Goal: Task Accomplishment & Management: Complete application form

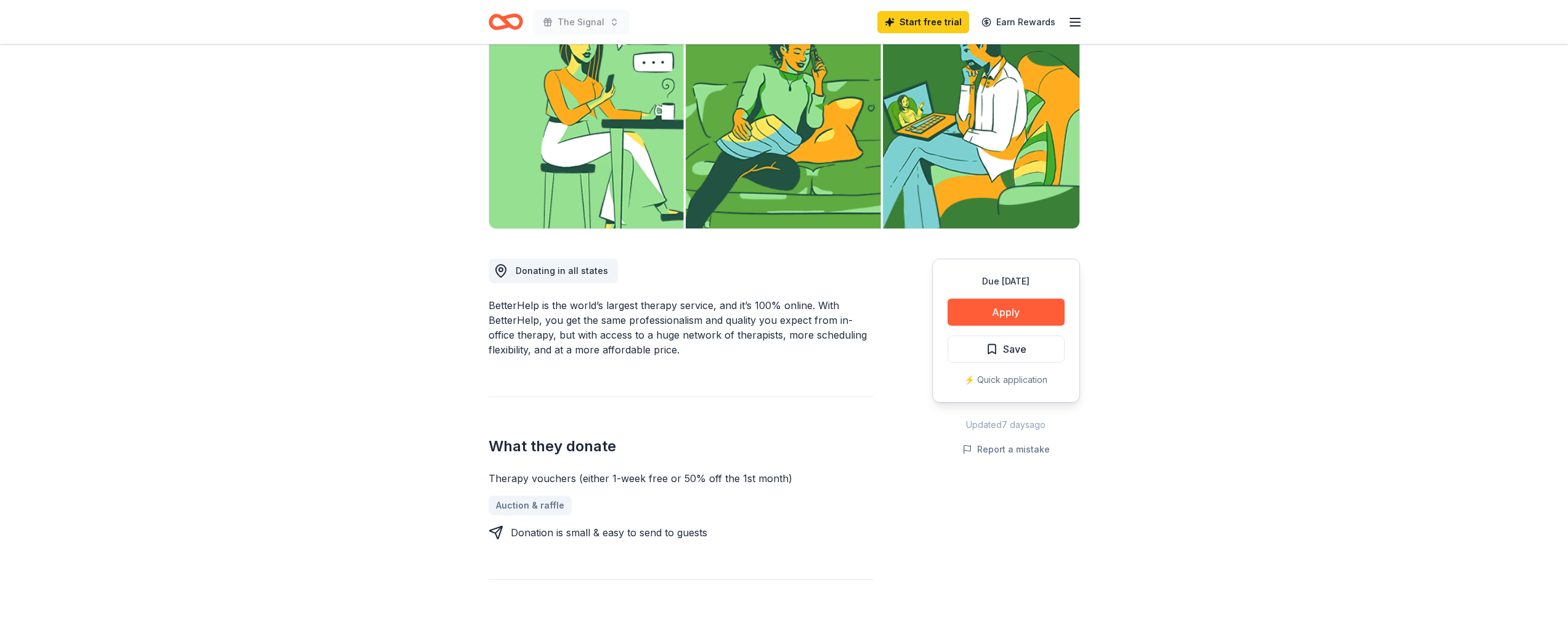
scroll to position [146, 0]
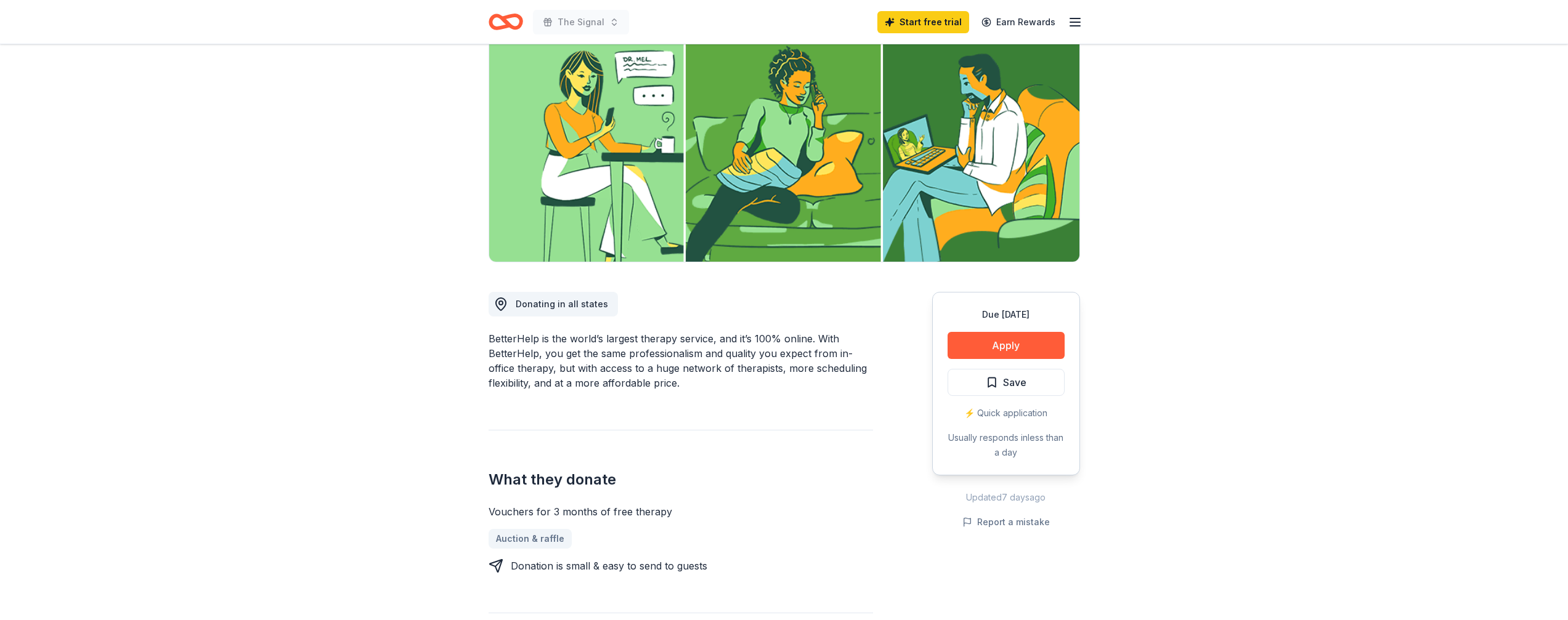
scroll to position [113, 0]
click at [981, 351] on button "Apply" at bounding box center [1006, 344] width 117 height 27
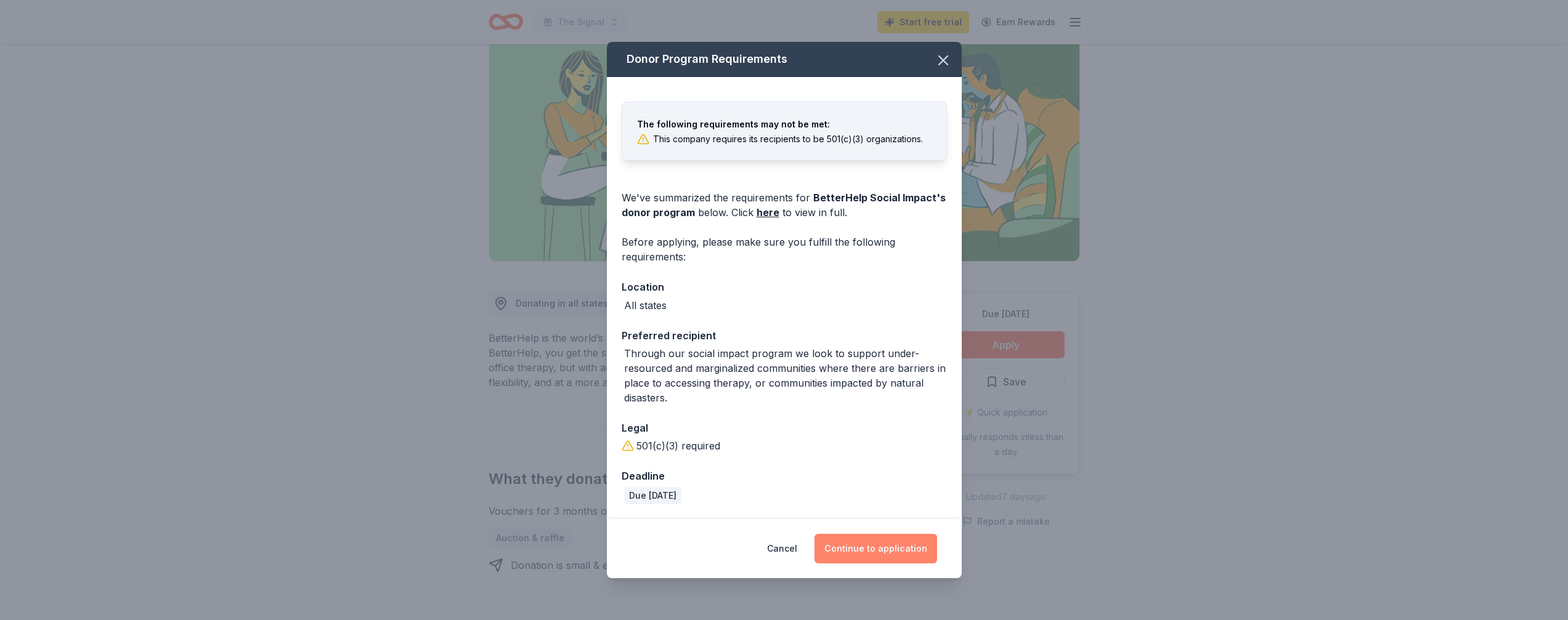
click at [891, 554] on button "Continue to application" at bounding box center [876, 549] width 122 height 30
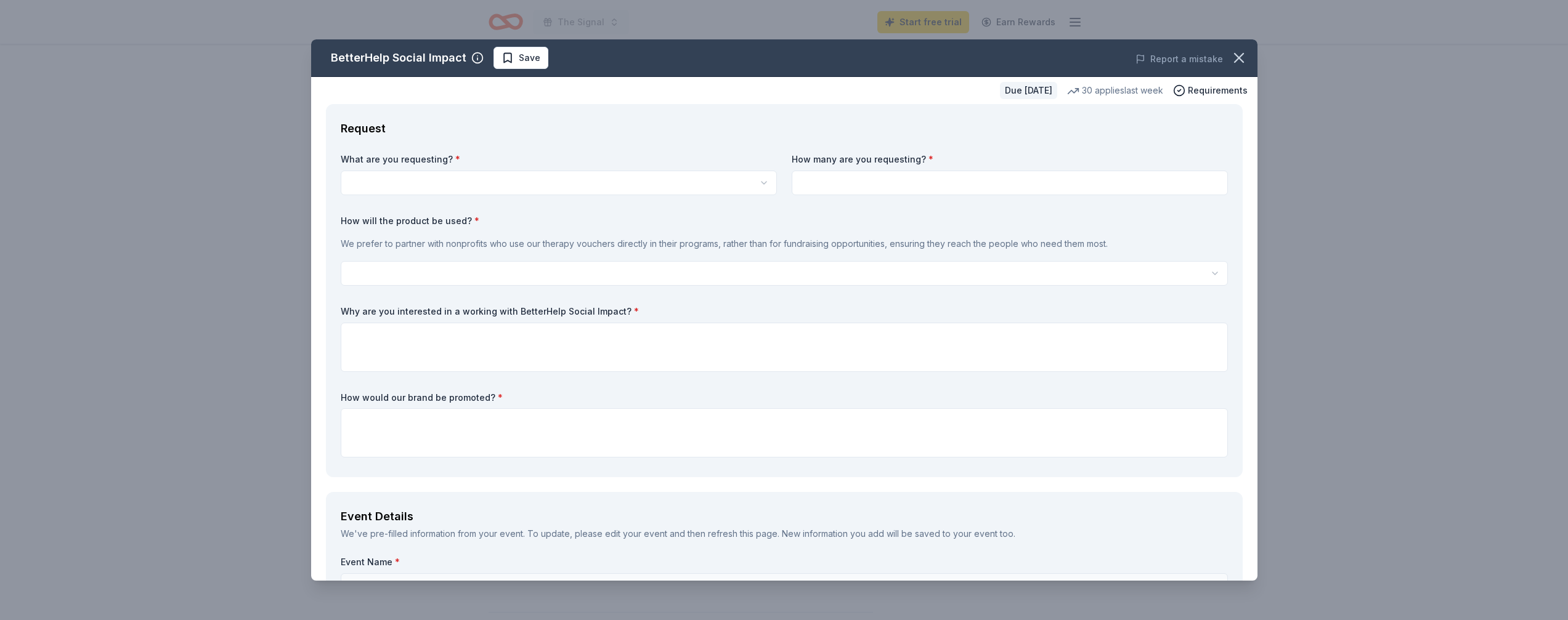
click at [752, 187] on html "The Signal Start free trial Earn Rewards Due [DATE] Share BetterHelp Social Imp…" at bounding box center [784, 197] width 1568 height 620
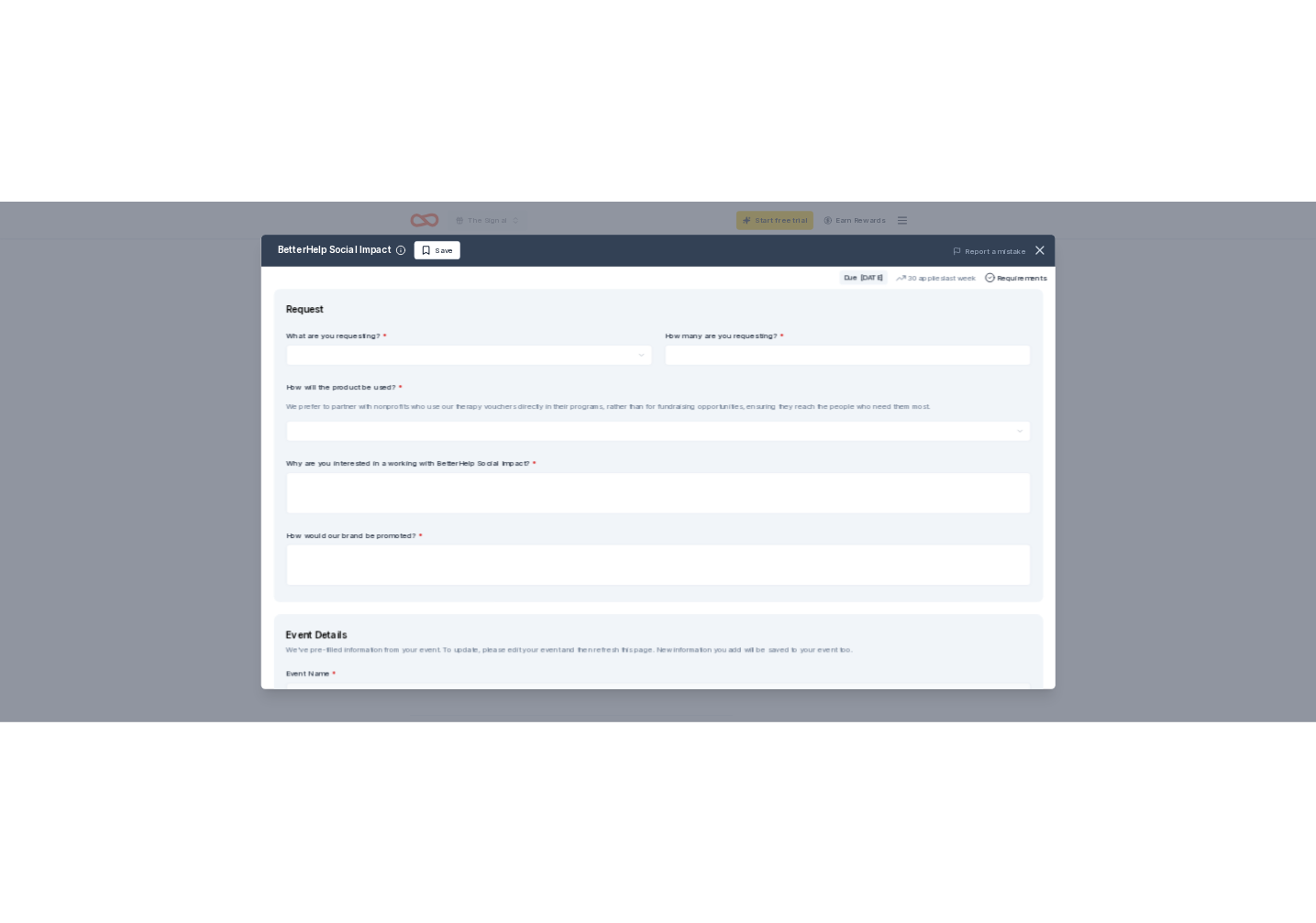
scroll to position [0, 0]
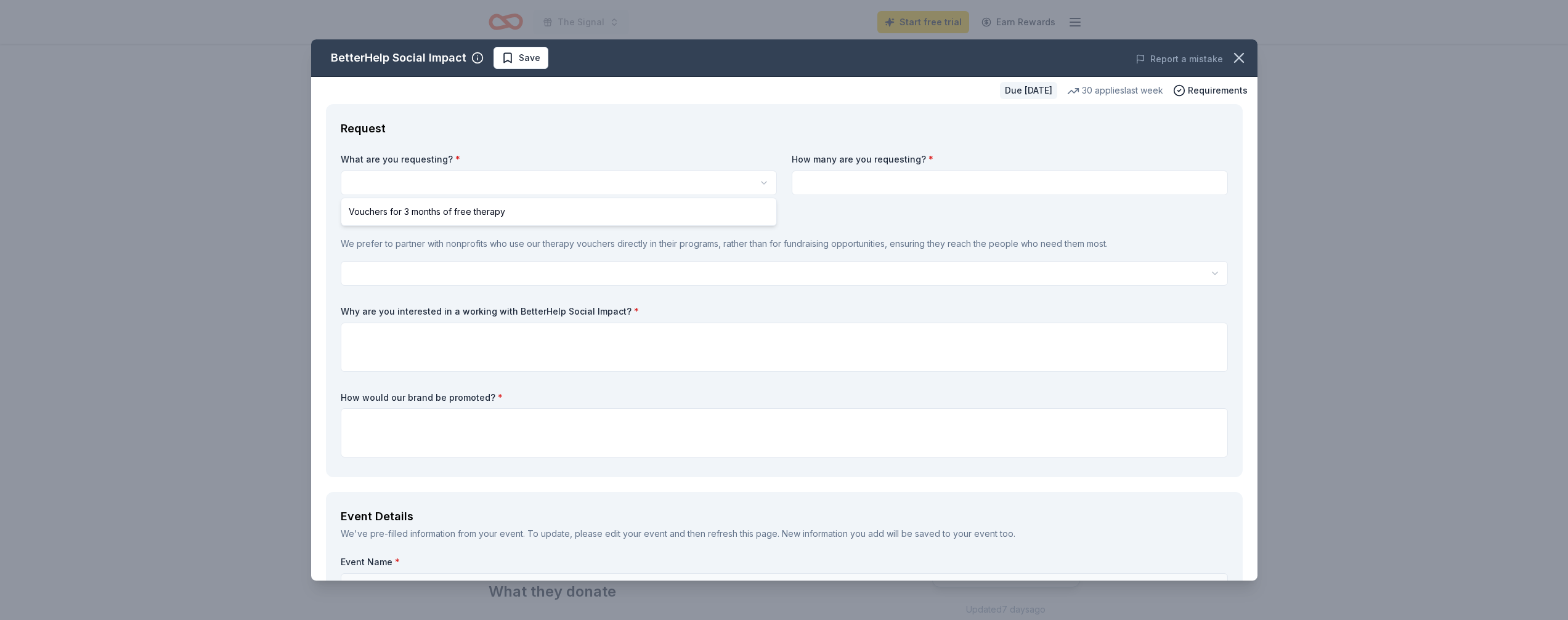
select select "Vouchers for 3 months of free therapy"
click at [829, 188] on input at bounding box center [1010, 182] width 436 height 25
type input "1"
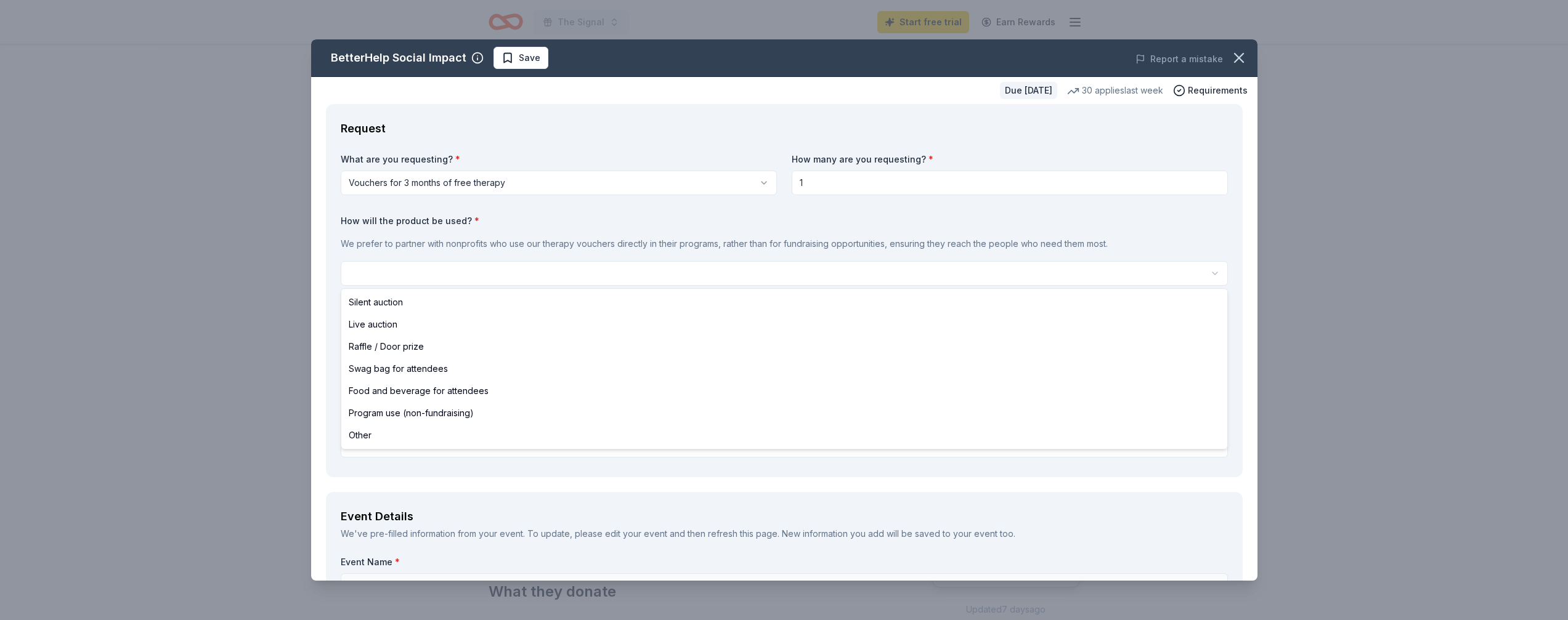
click at [697, 276] on html "The Signal Start free trial Earn Rewards Due [DATE] Share BetterHelp Social Imp…" at bounding box center [784, 310] width 1568 height 620
select select "silentAuction"
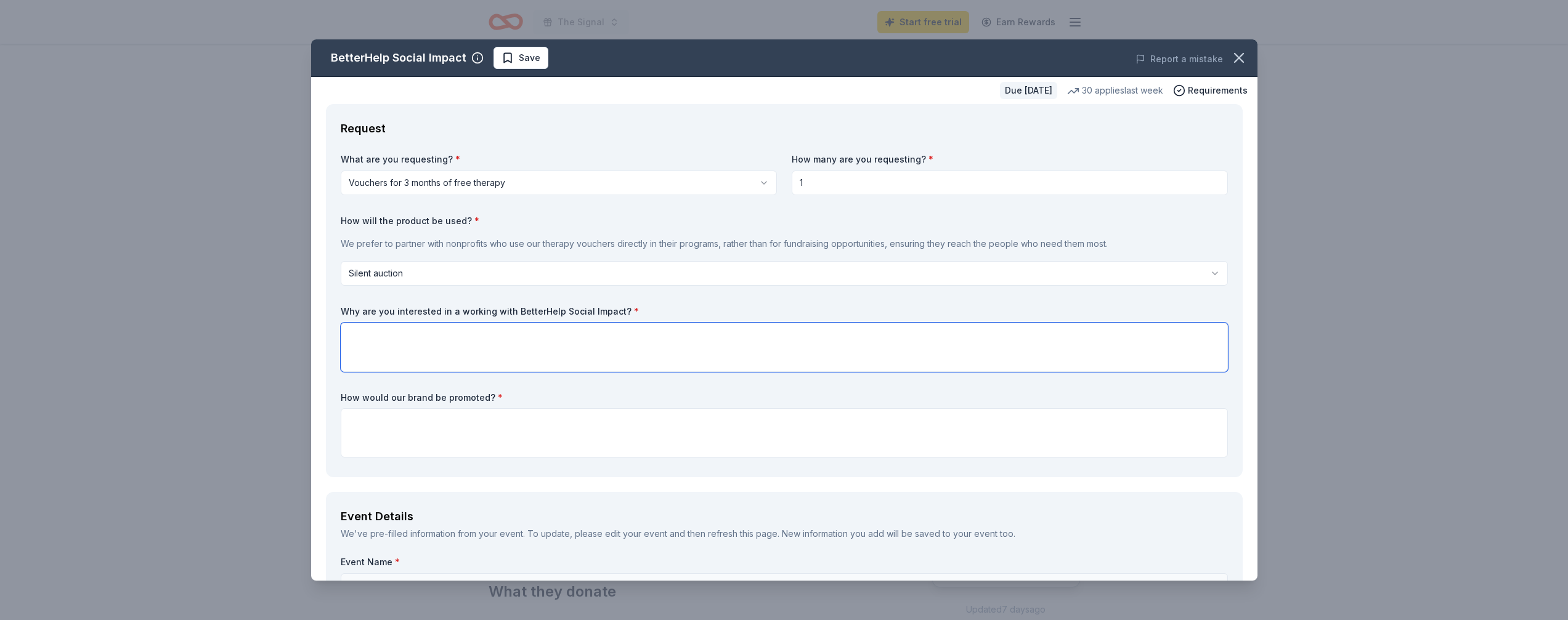
click at [540, 348] on textarea at bounding box center [784, 348] width 887 height 49
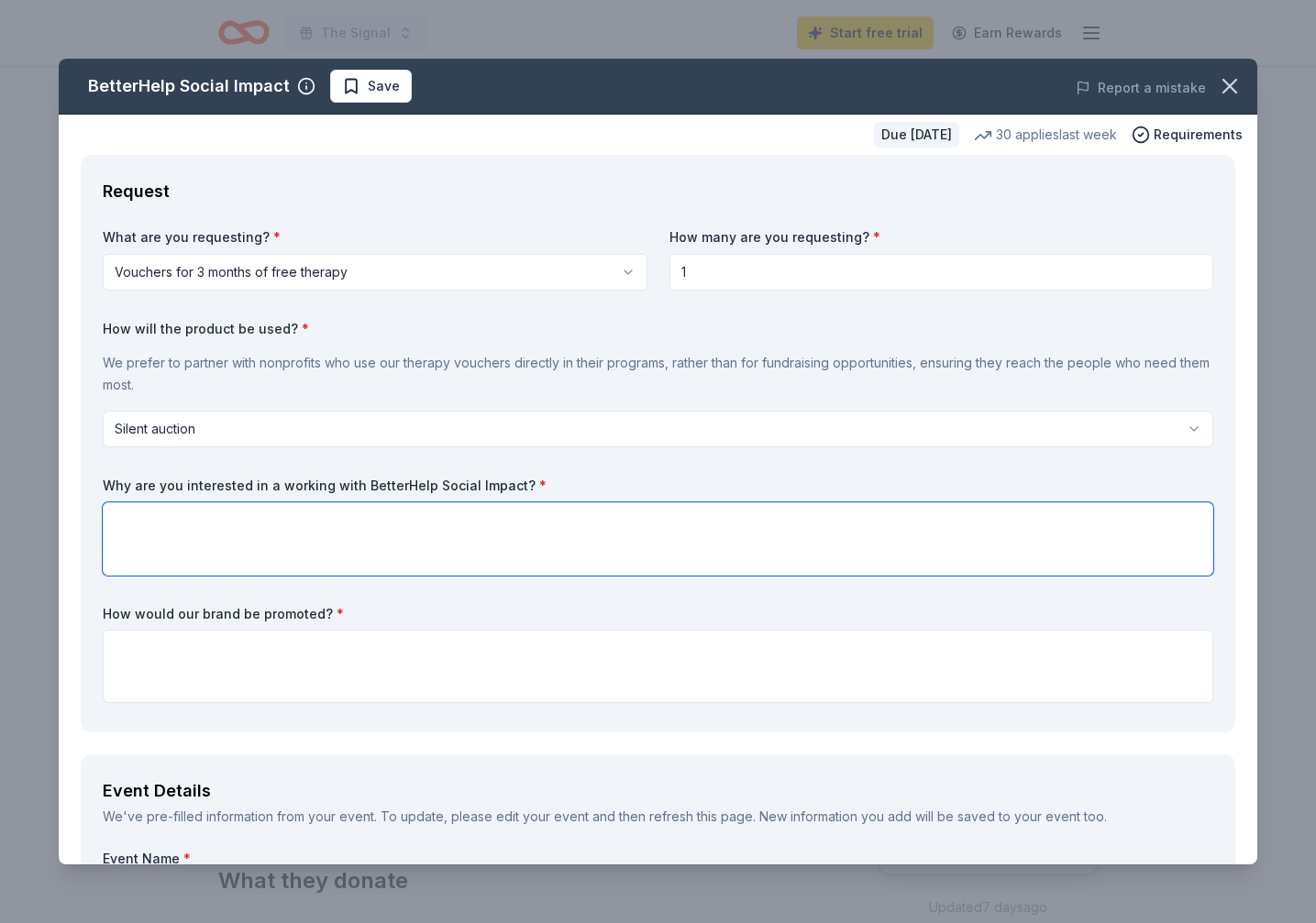
click at [332, 544] on textarea at bounding box center [658, 539] width 1110 height 73
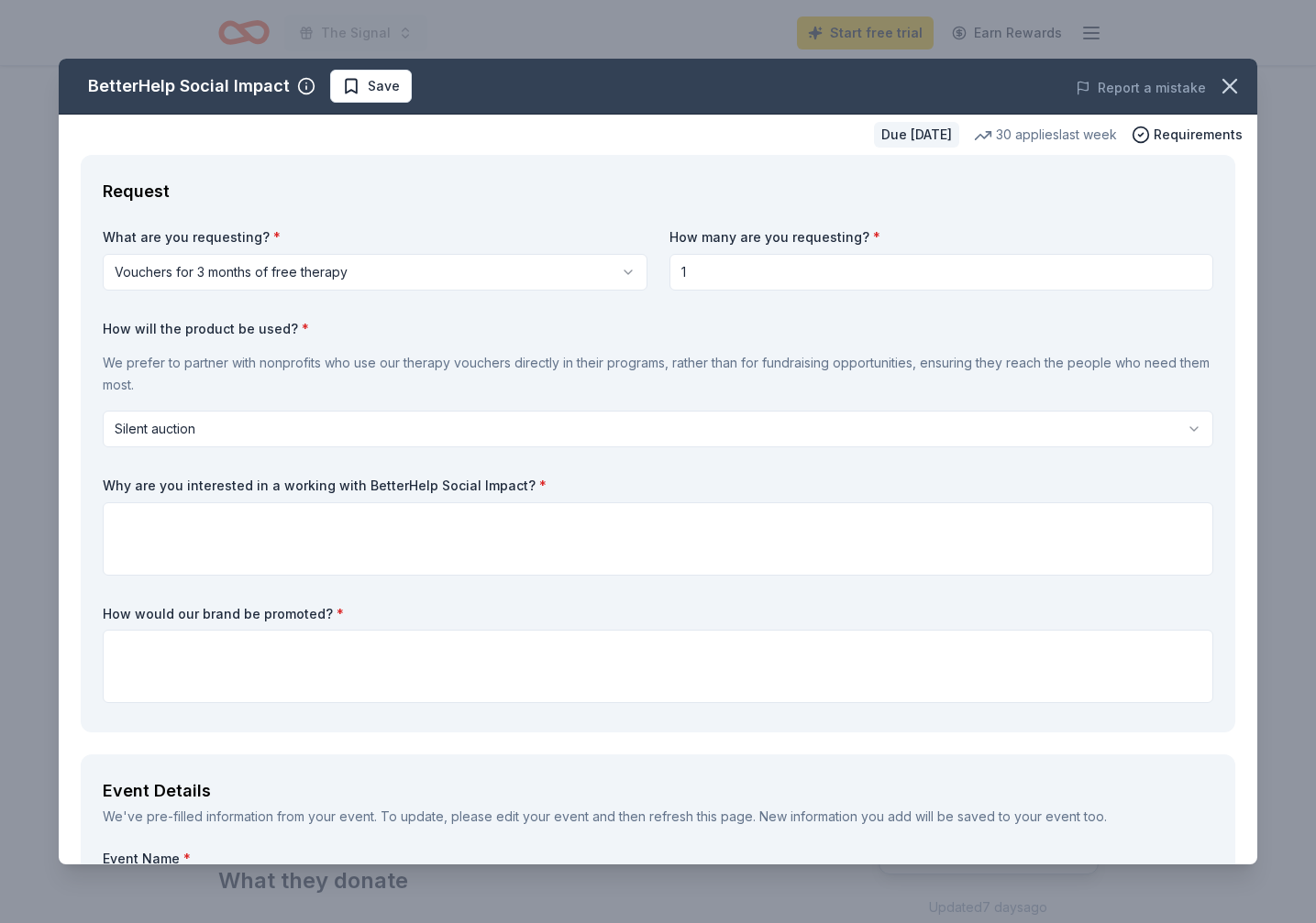
click at [1181, 430] on html "The Signal Start free trial Earn Rewards Due [DATE] Share BetterHelp Social Imp…" at bounding box center [658, 461] width 1316 height 923
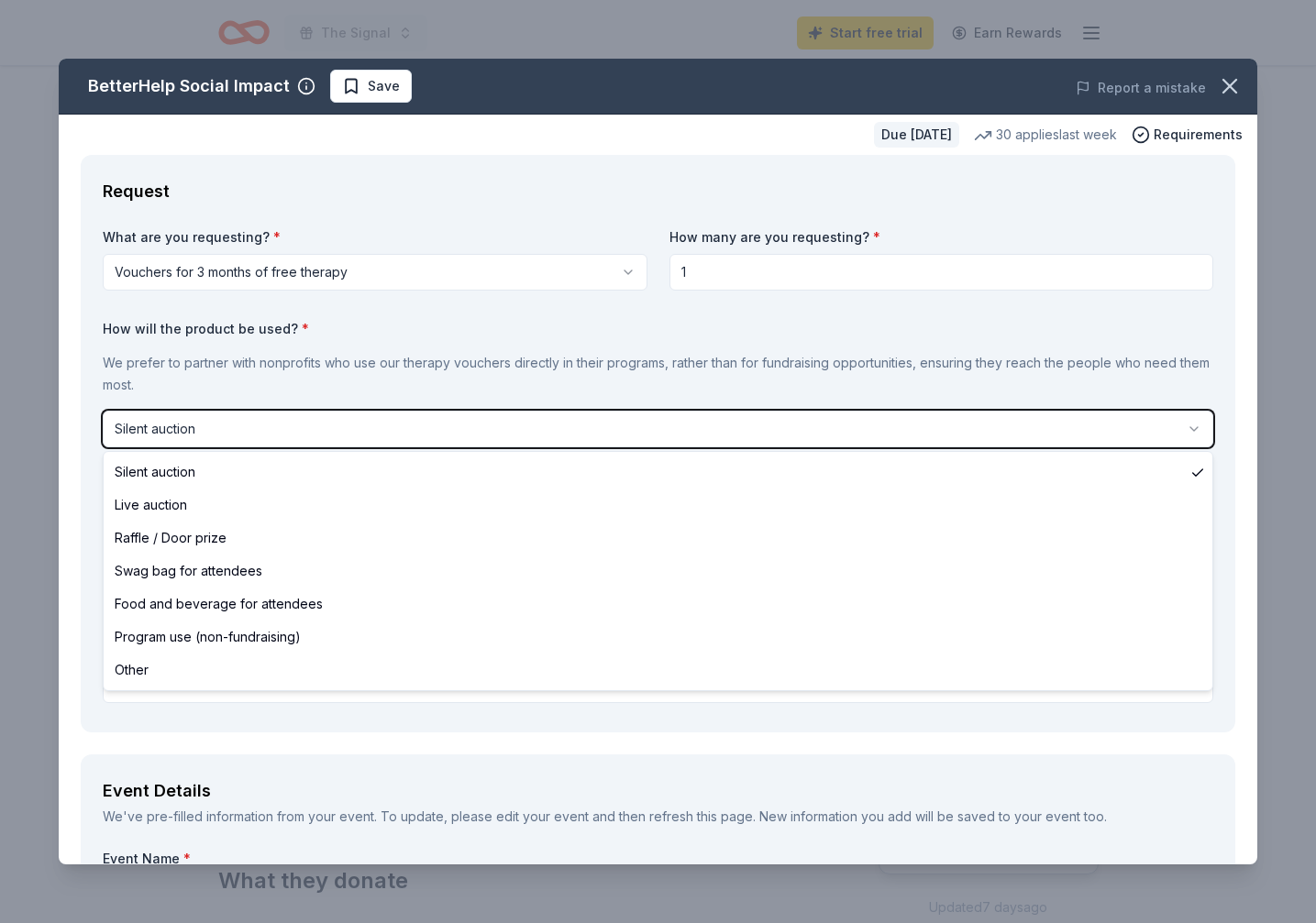
click at [993, 388] on html "The Signal Start free trial Earn Rewards Due [DATE] Share BetterHelp Social Imp…" at bounding box center [658, 461] width 1316 height 923
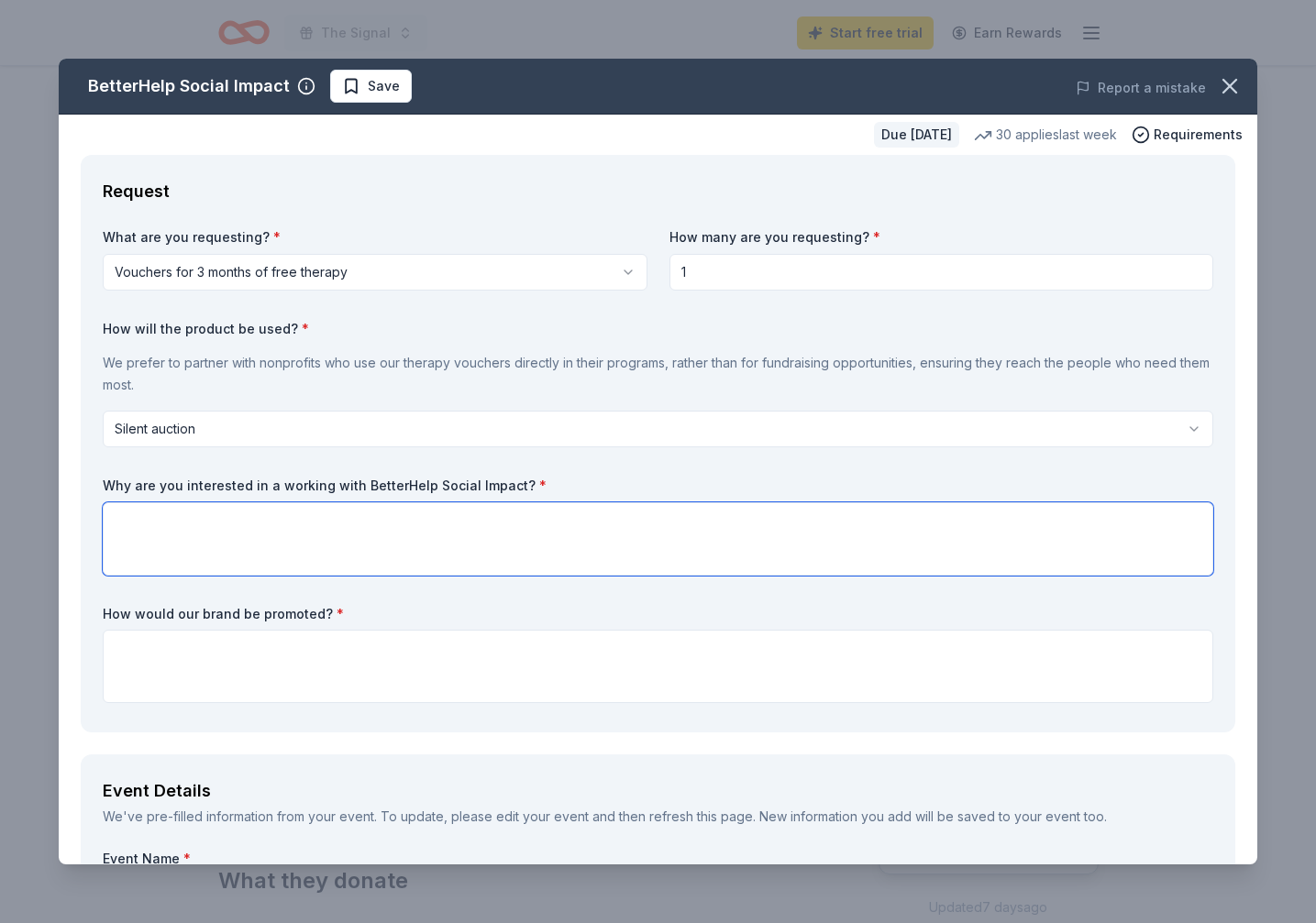
click at [543, 515] on textarea at bounding box center [658, 539] width 1110 height 73
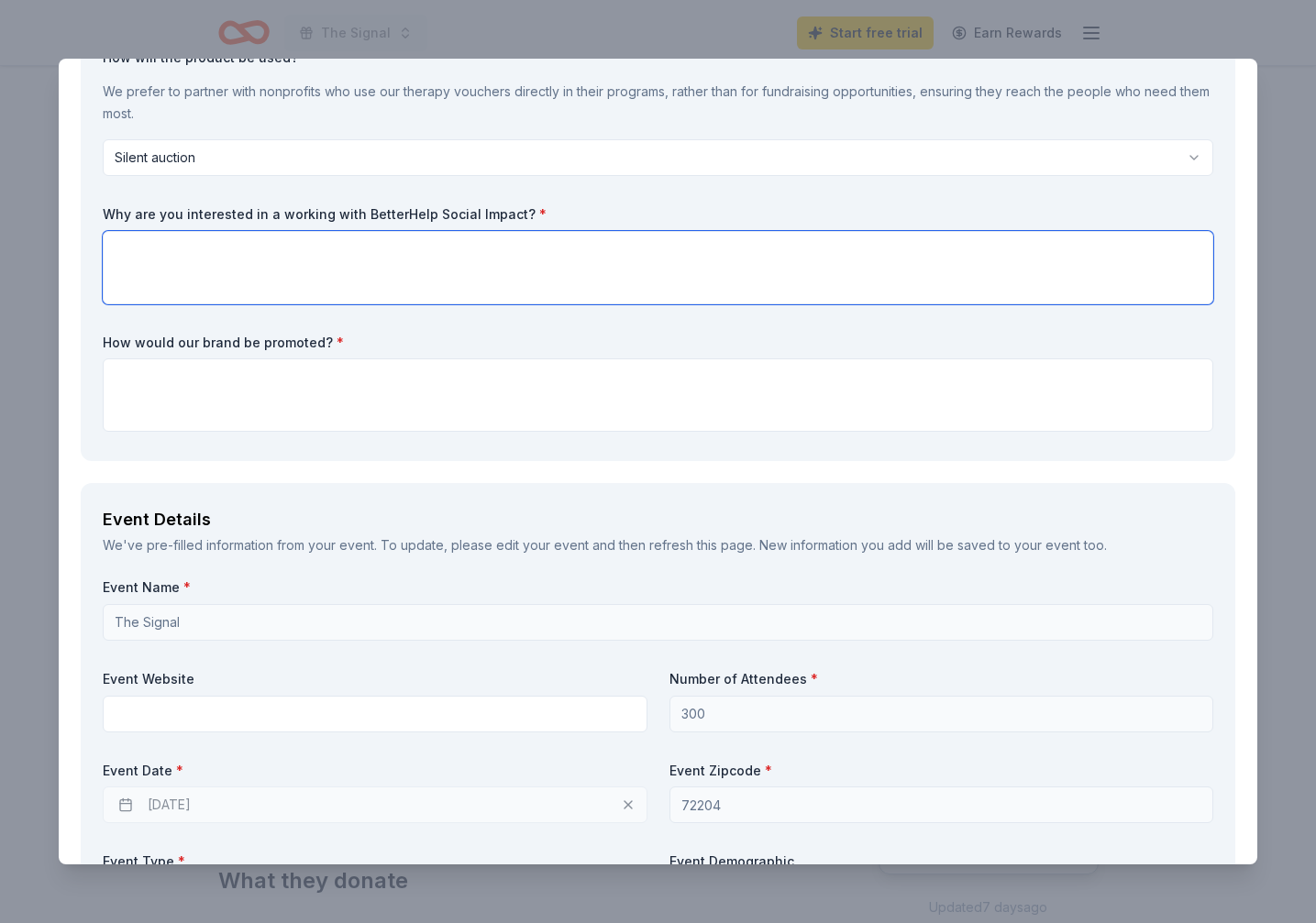
scroll to position [371, 0]
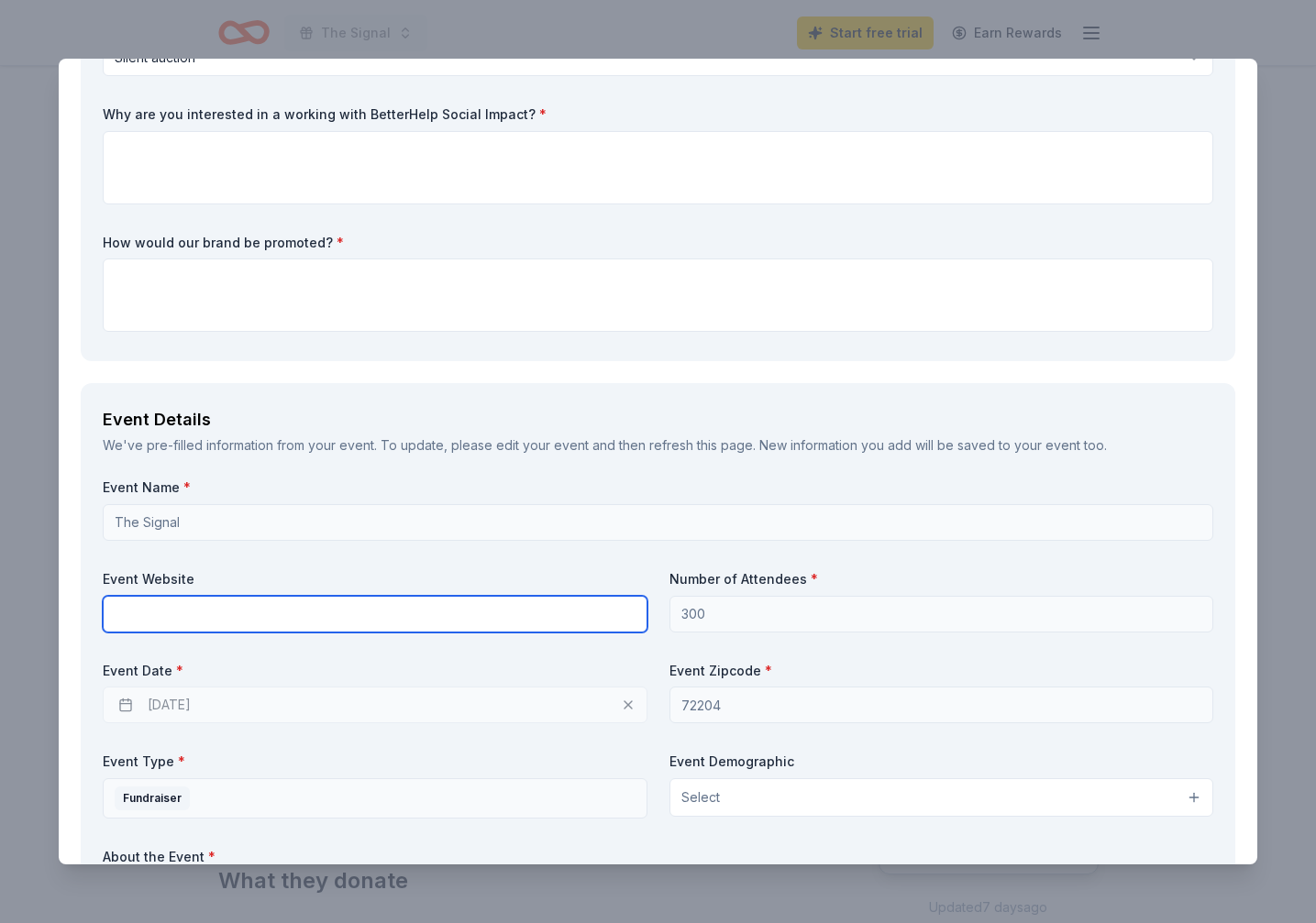
click at [424, 626] on input "text" at bounding box center [375, 614] width 545 height 37
type input "[DOMAIN_NAME]"
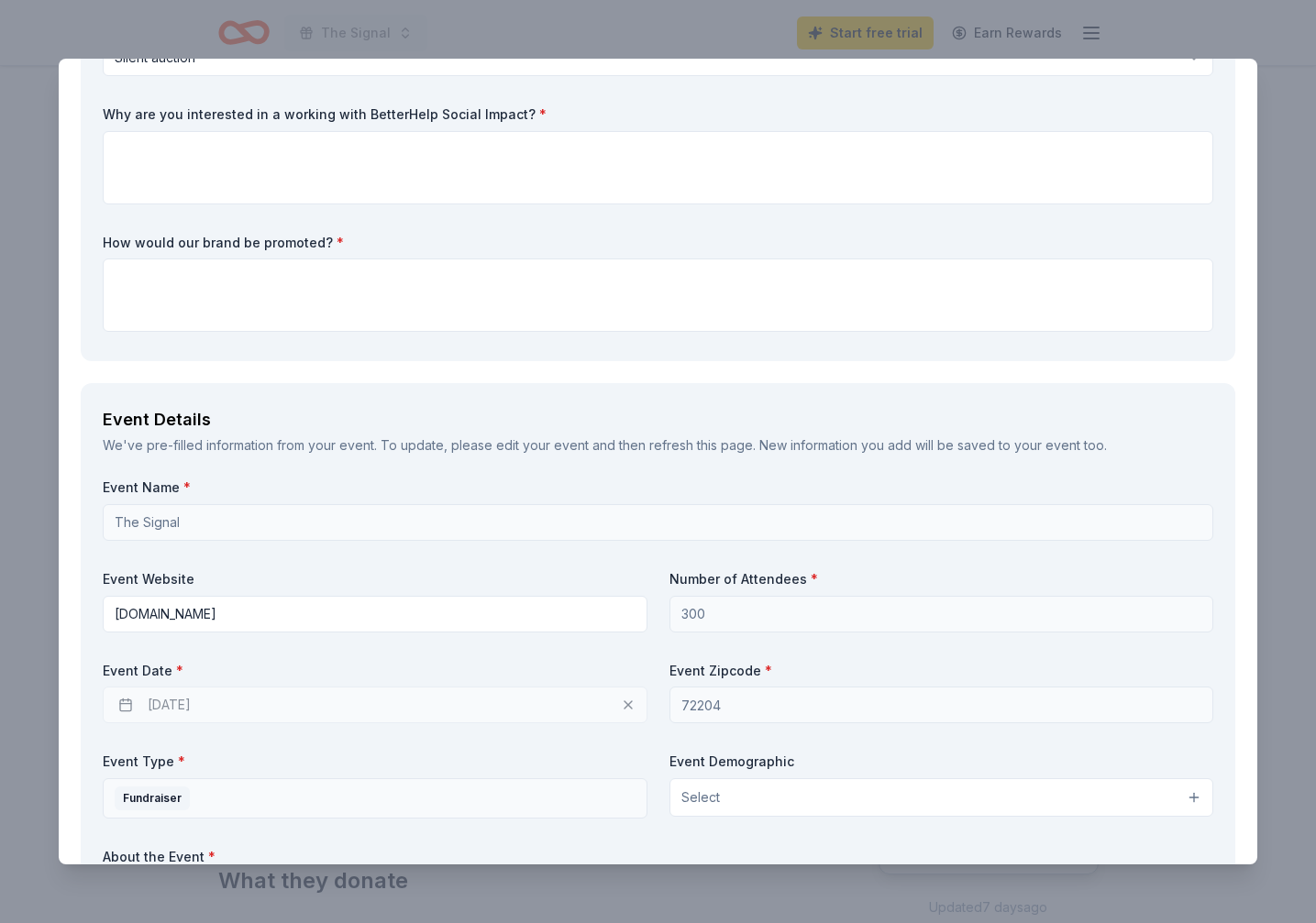
click at [627, 704] on div "[DATE]" at bounding box center [375, 704] width 545 height 37
click at [163, 716] on div "[DATE]" at bounding box center [375, 704] width 545 height 37
click at [129, 700] on div "[DATE]" at bounding box center [375, 704] width 545 height 37
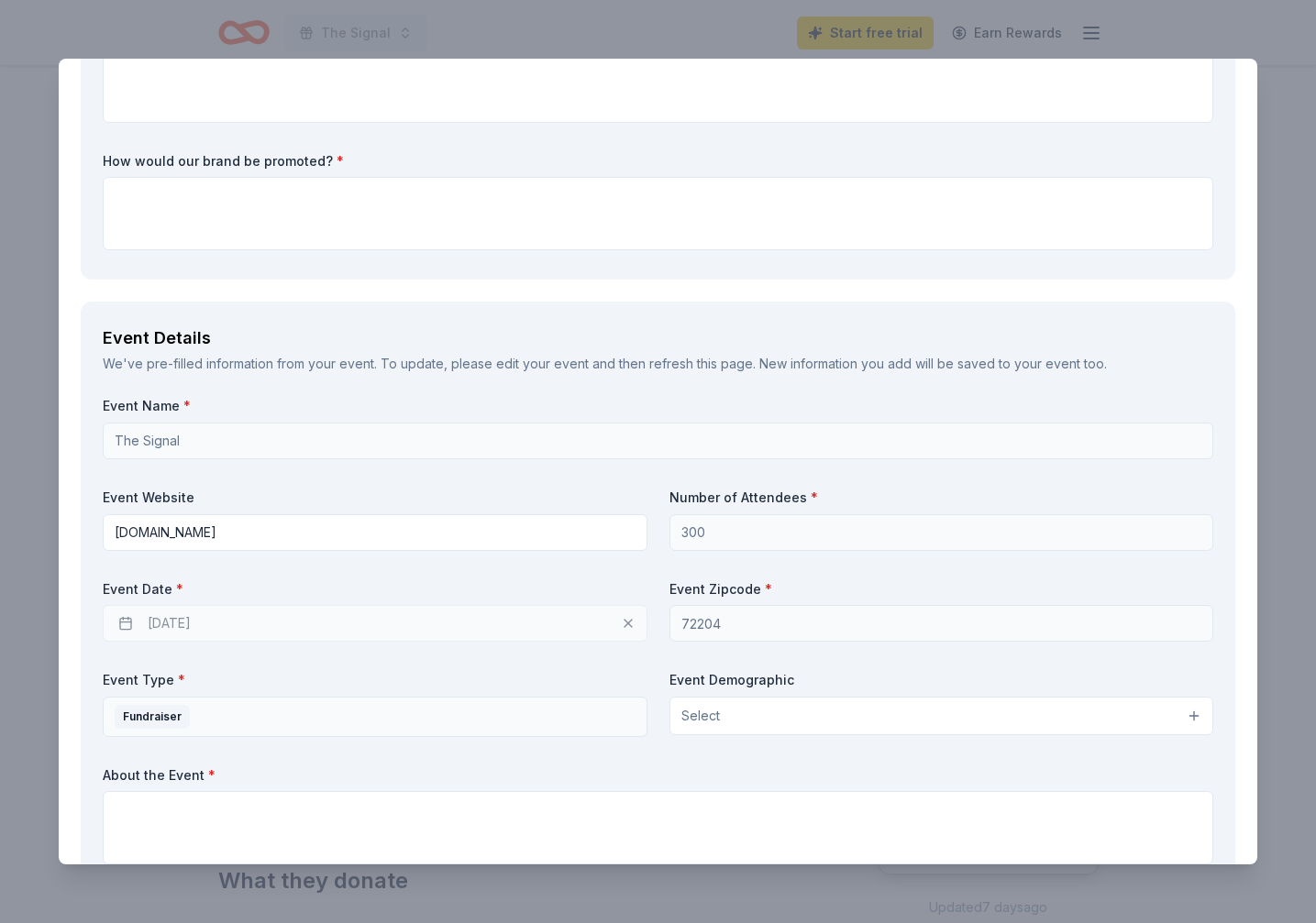
scroll to position [454, 0]
click at [886, 718] on button "Select" at bounding box center [942, 714] width 545 height 38
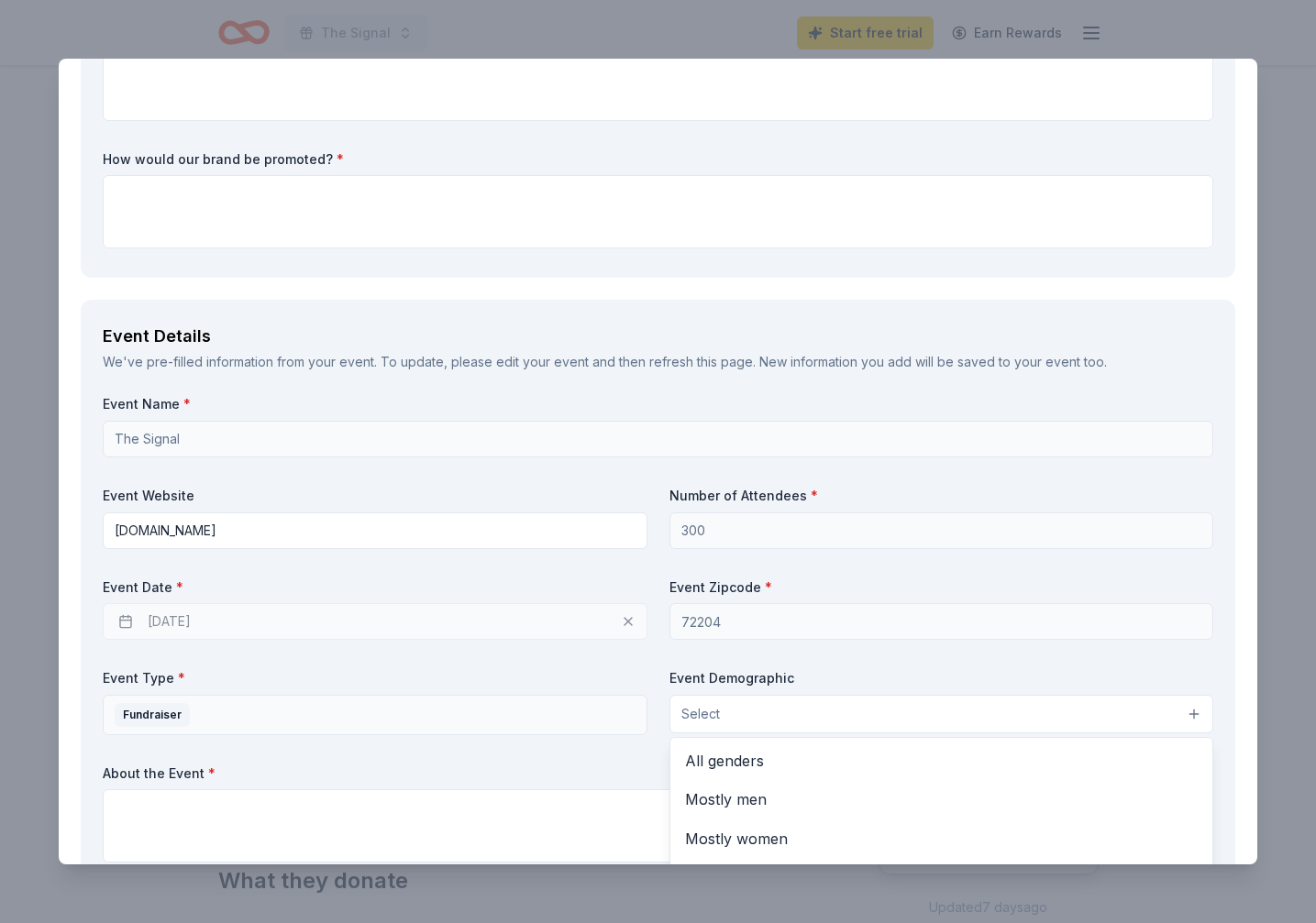
scroll to position [545, 0]
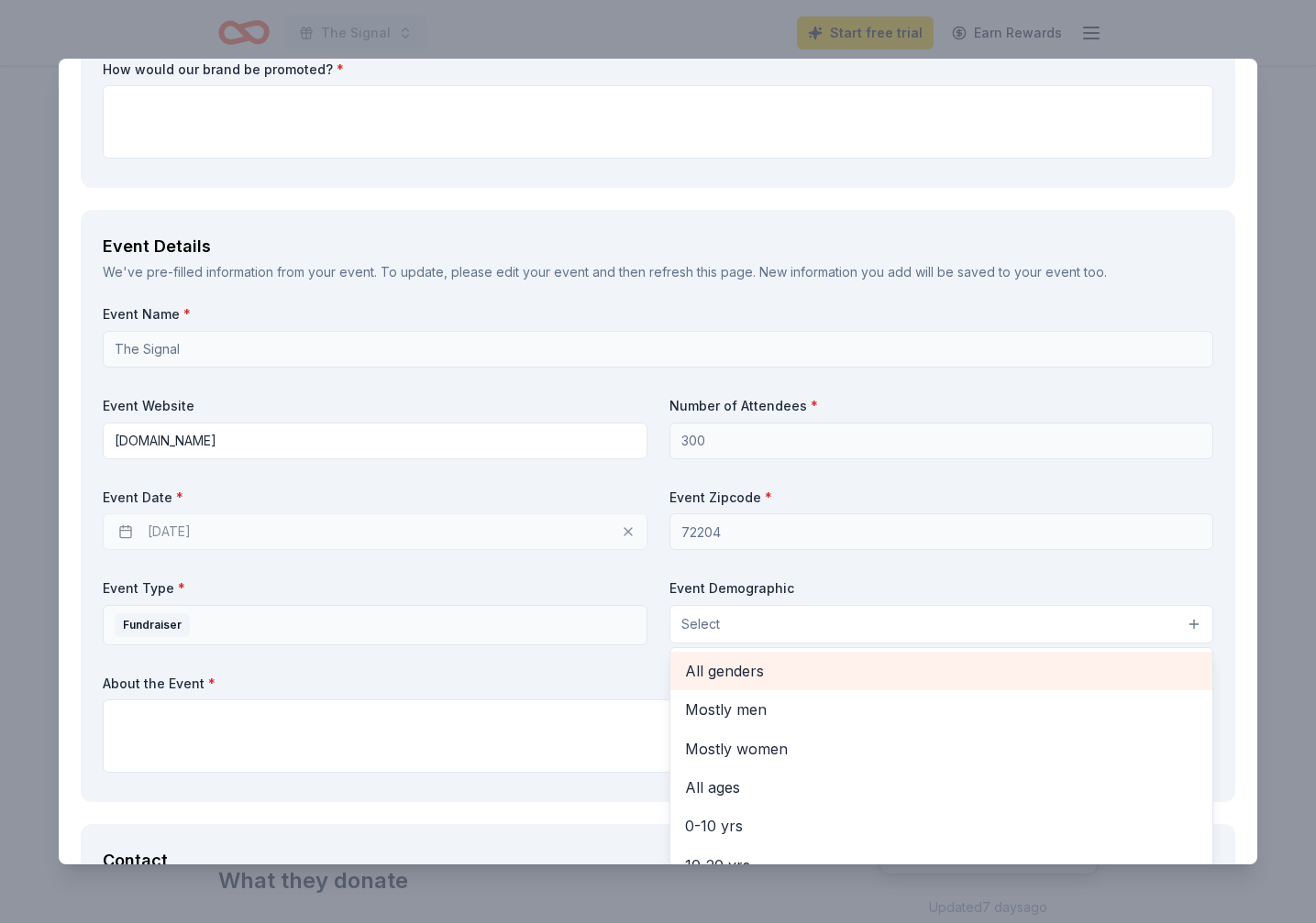
click at [857, 659] on span "All genders" at bounding box center [941, 670] width 514 height 23
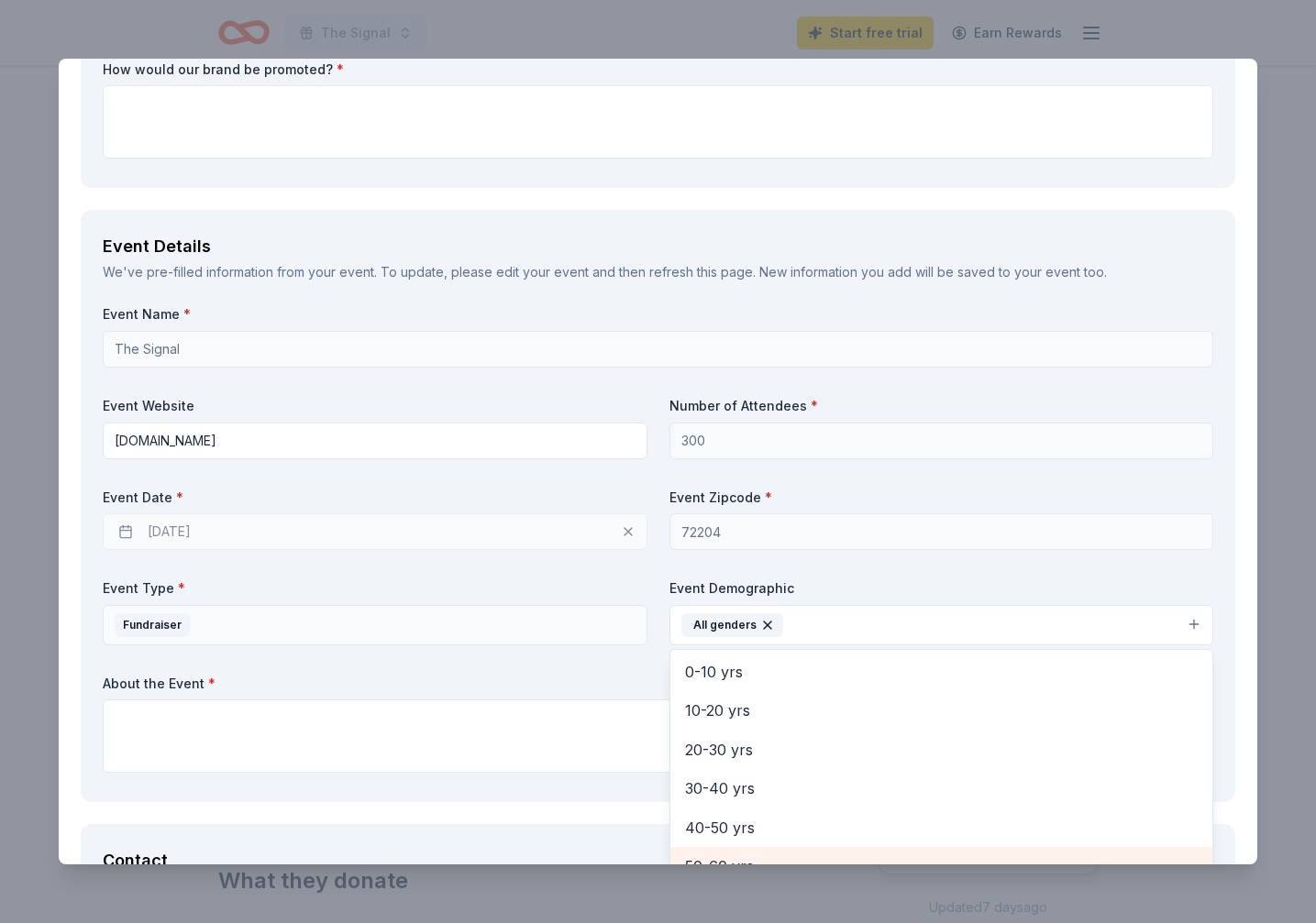
scroll to position [0, 0]
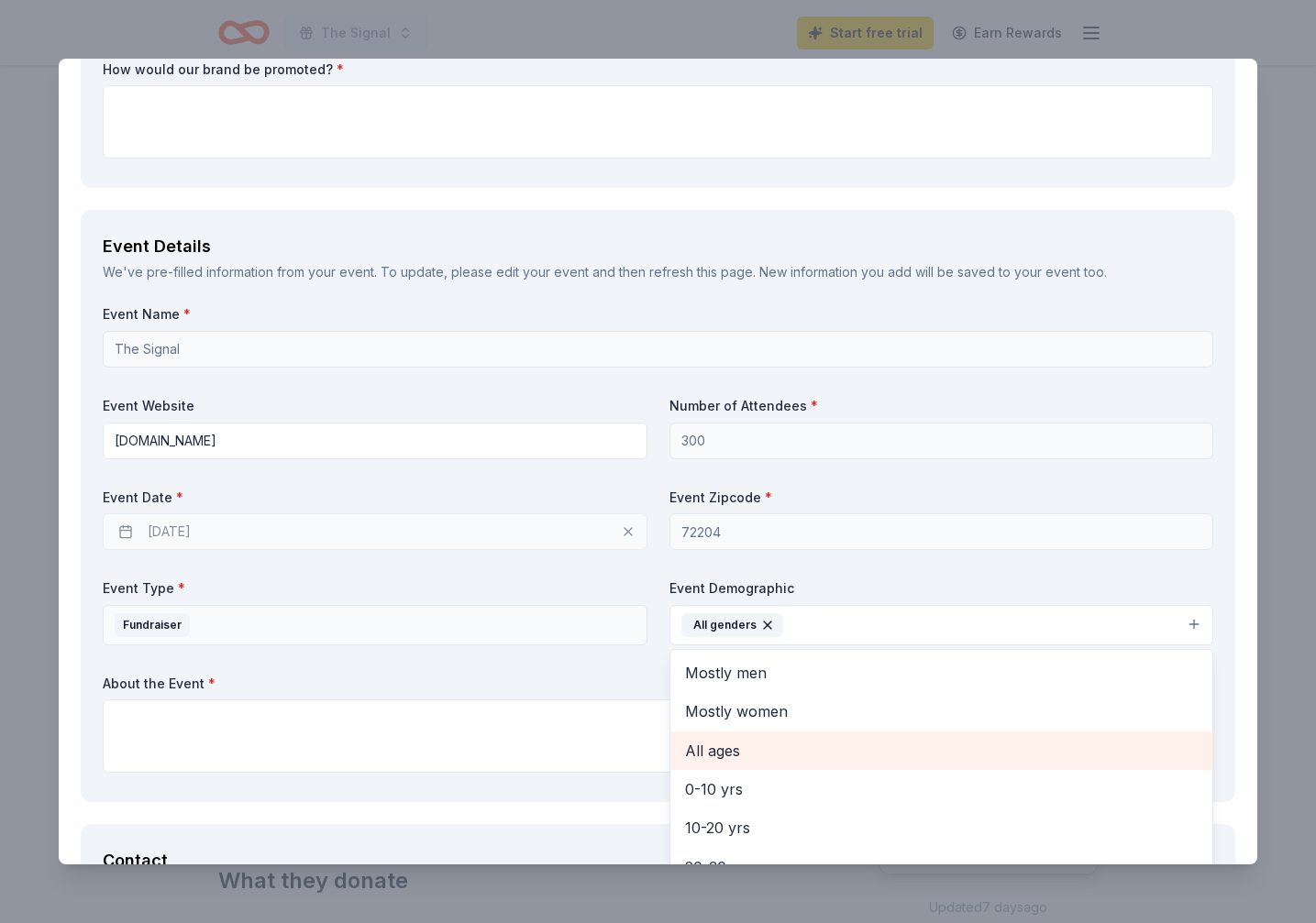
click at [737, 751] on span "All ages" at bounding box center [941, 750] width 514 height 23
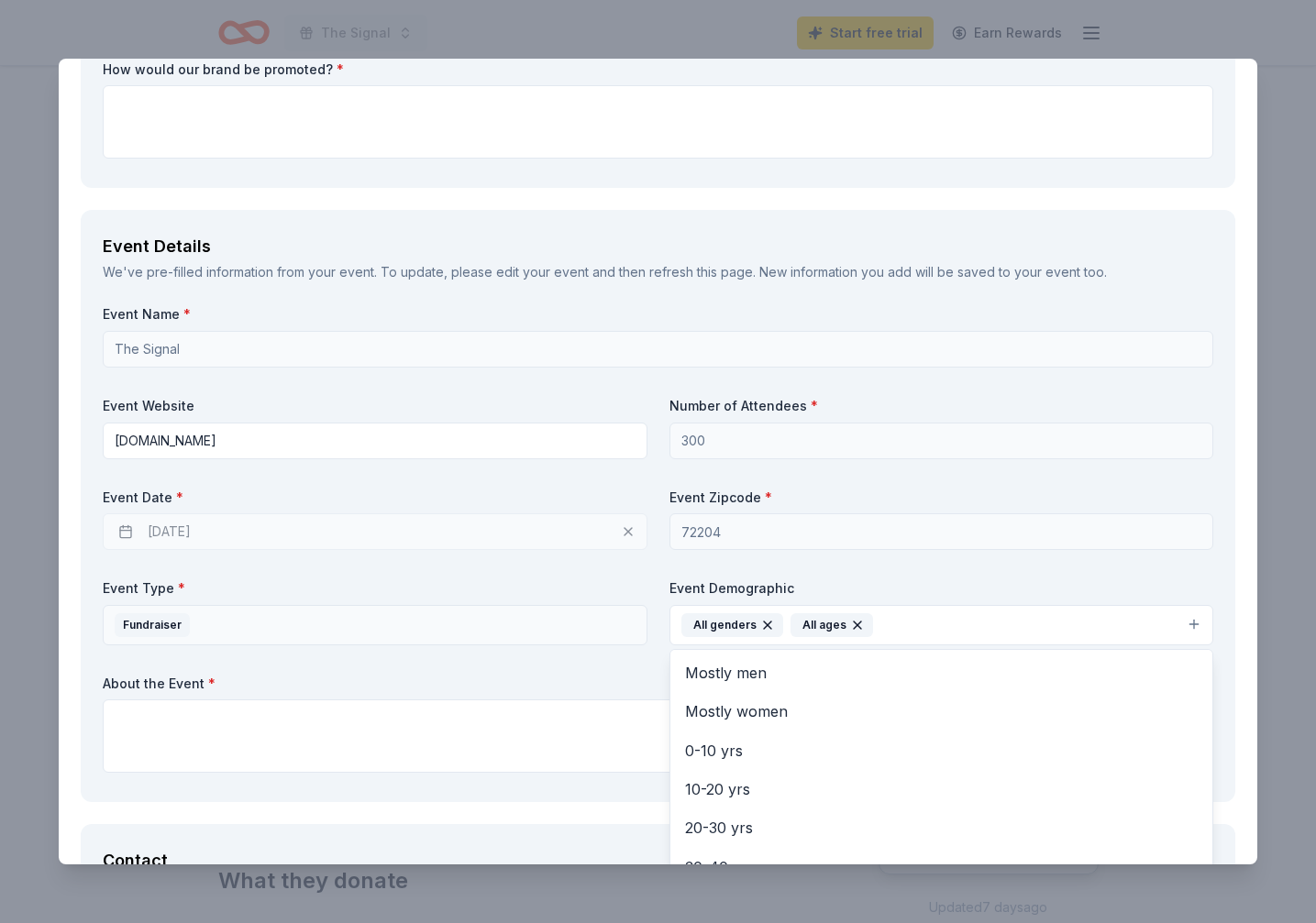
click at [534, 739] on div "Event Name * The Signal Event Website [DOMAIN_NAME] Number of Attendees * 300 E…" at bounding box center [658, 543] width 1110 height 475
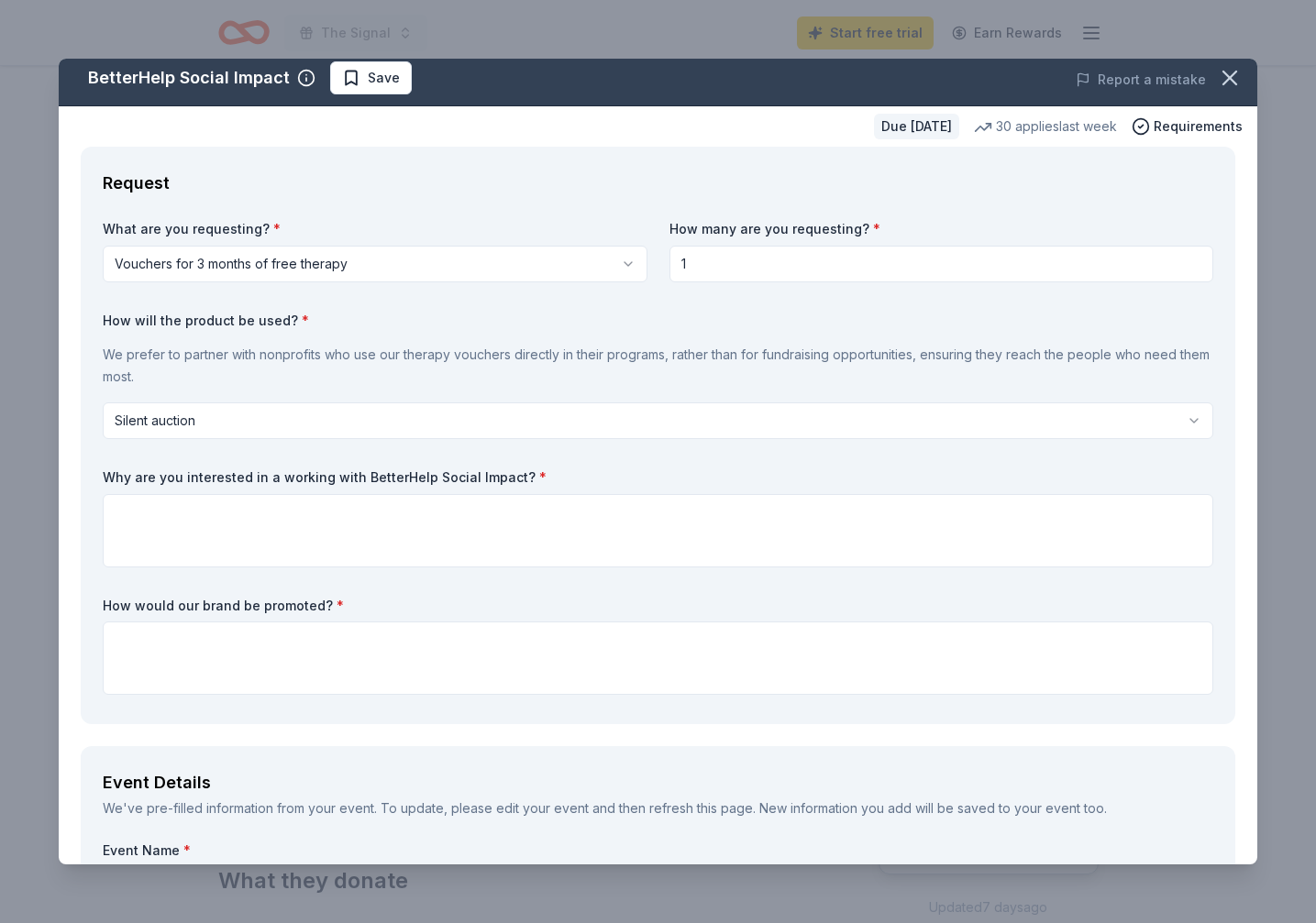
scroll to position [9, 0]
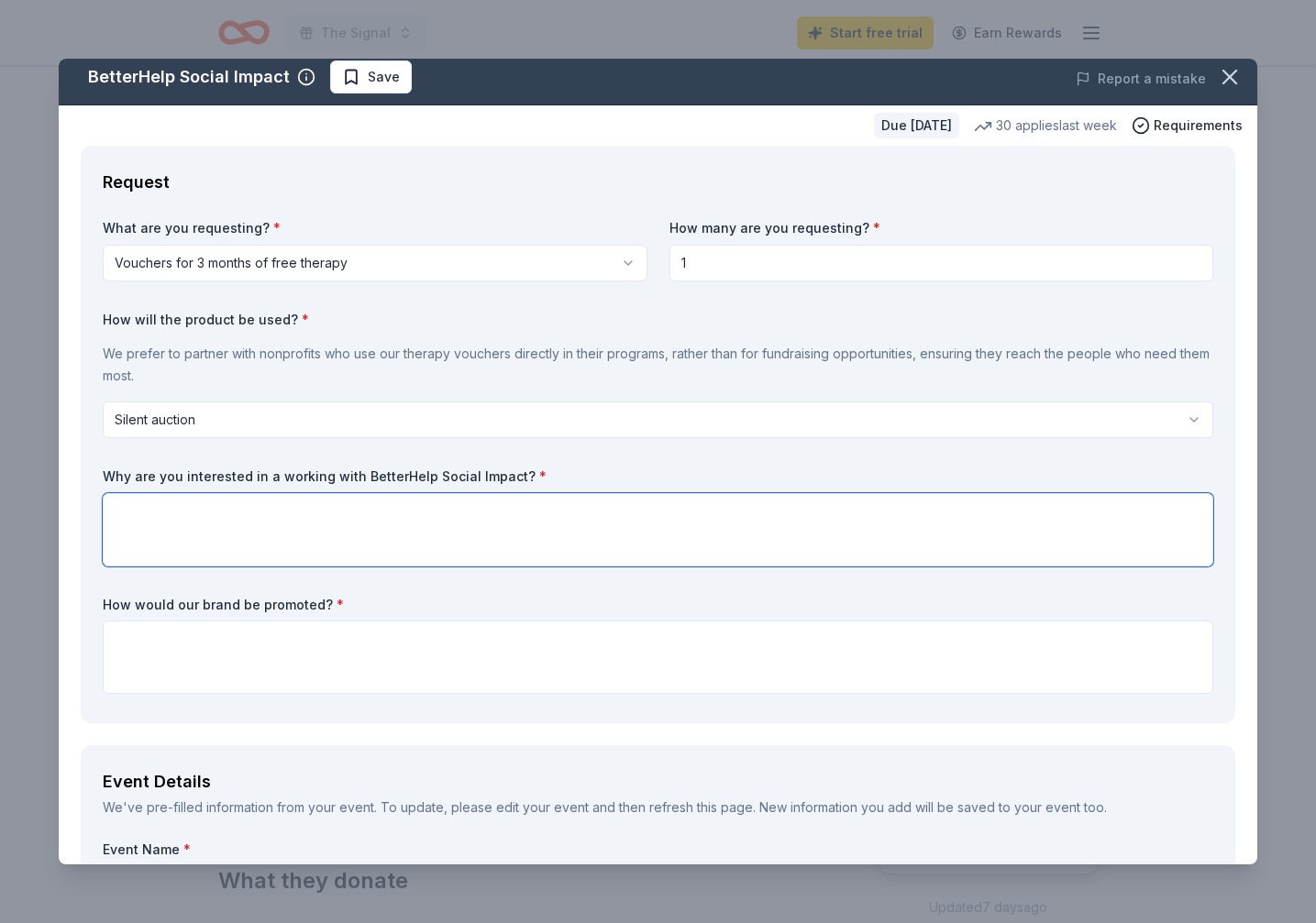
click at [682, 519] on textarea at bounding box center [658, 530] width 1110 height 73
paste textarea "Little Rock Public Radio’s annual year-end celebration, The Signal 2025, brings…"
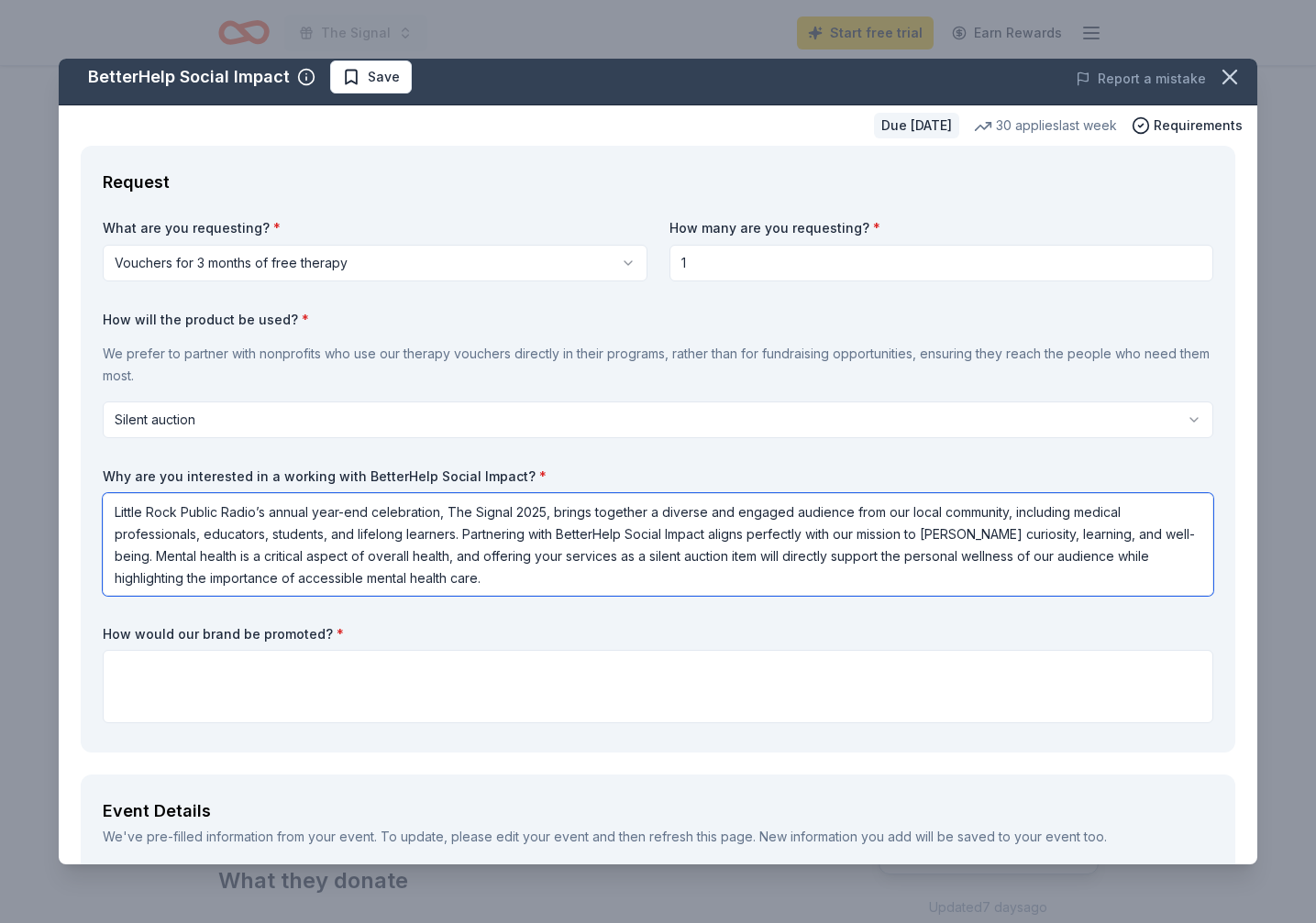
type textarea "Little Rock Public Radio’s annual year-end celebration, The Signal 2025, brings…"
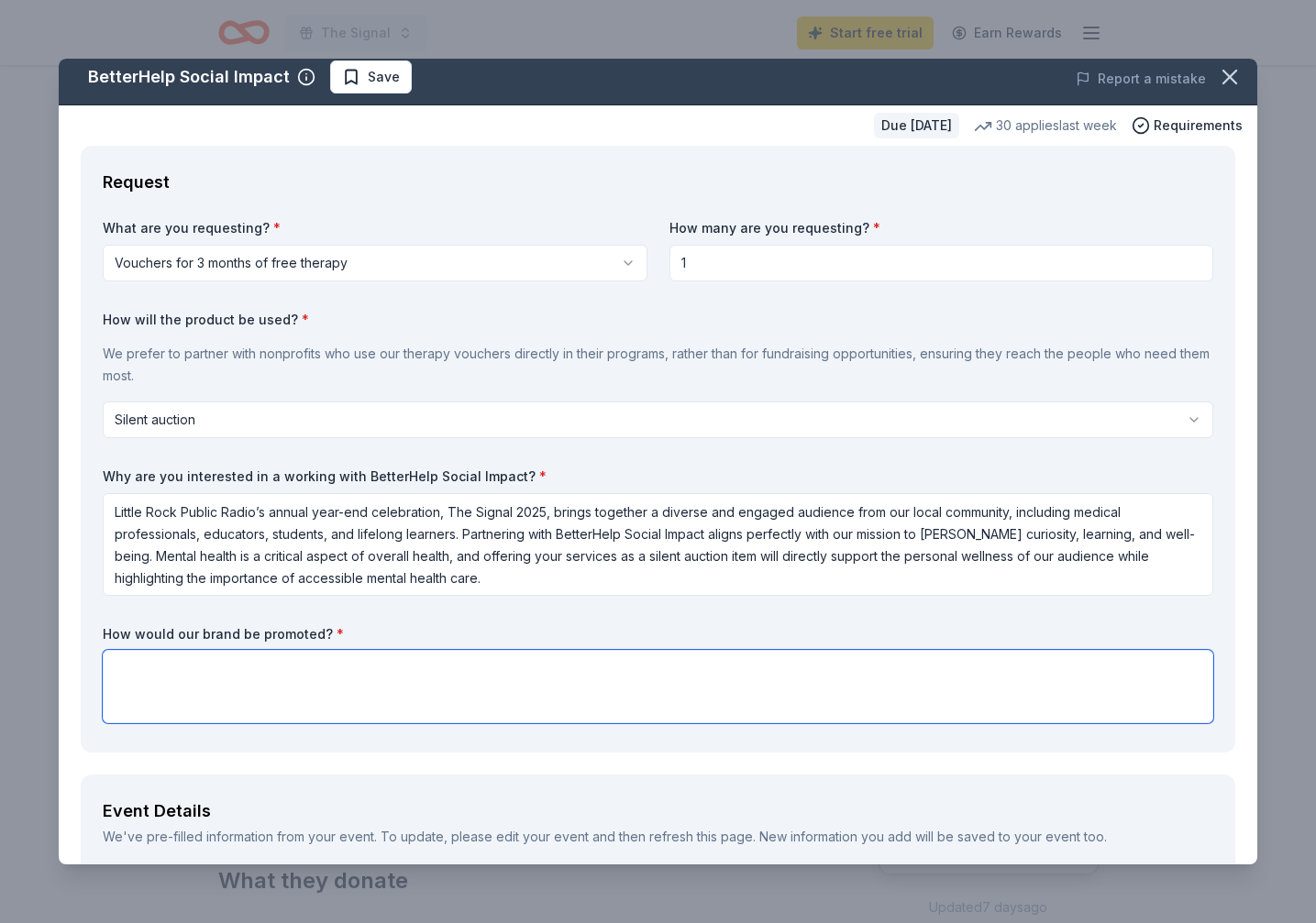
click at [657, 705] on textarea at bounding box center [658, 686] width 1110 height 73
paste textarea "BetterHelp Social Impact would receive recognition across multiple channels lea…"
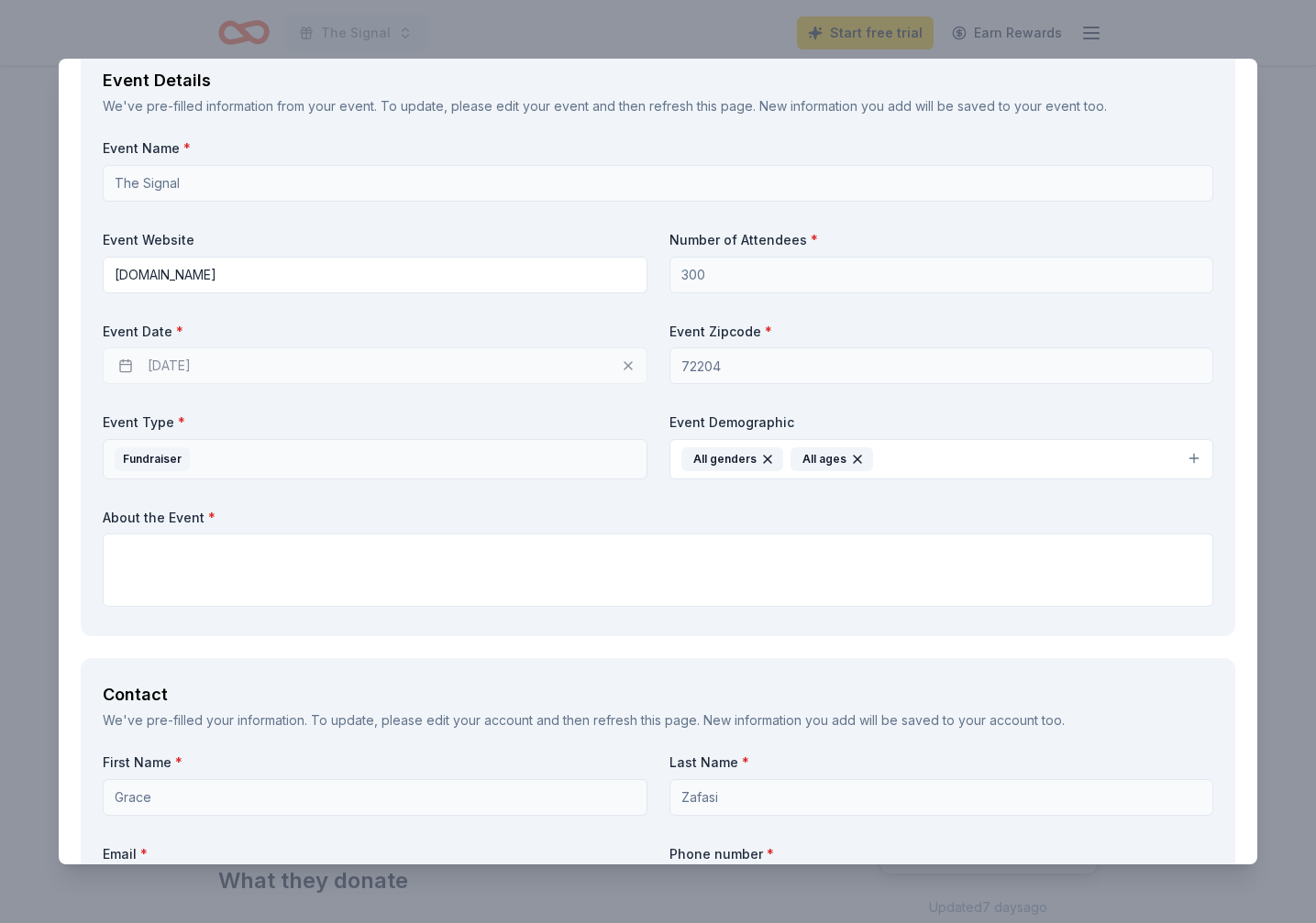
scroll to position [1023, 0]
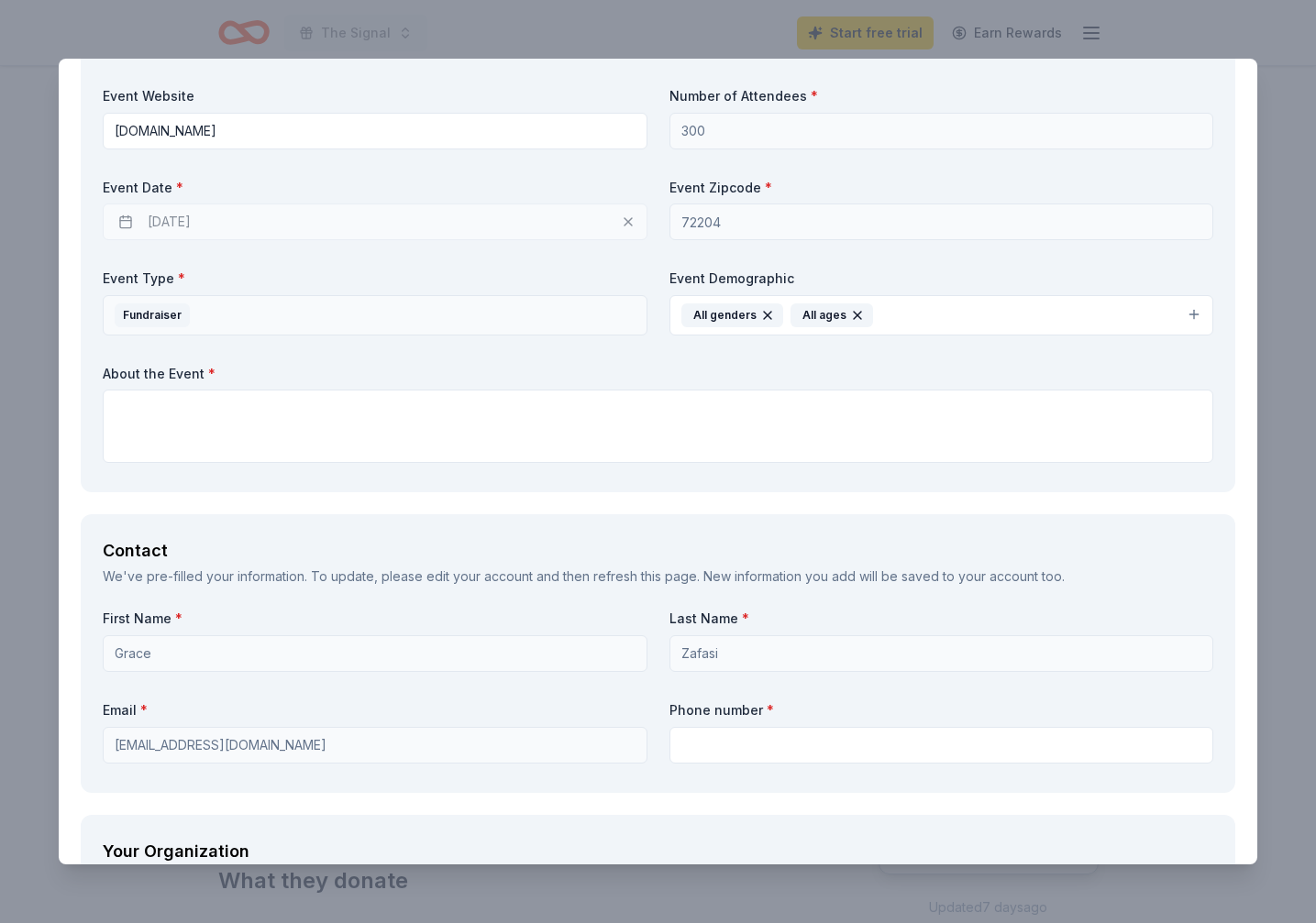
type textarea "BetterHelp Social Impact would receive recognition across multiple channels lea…"
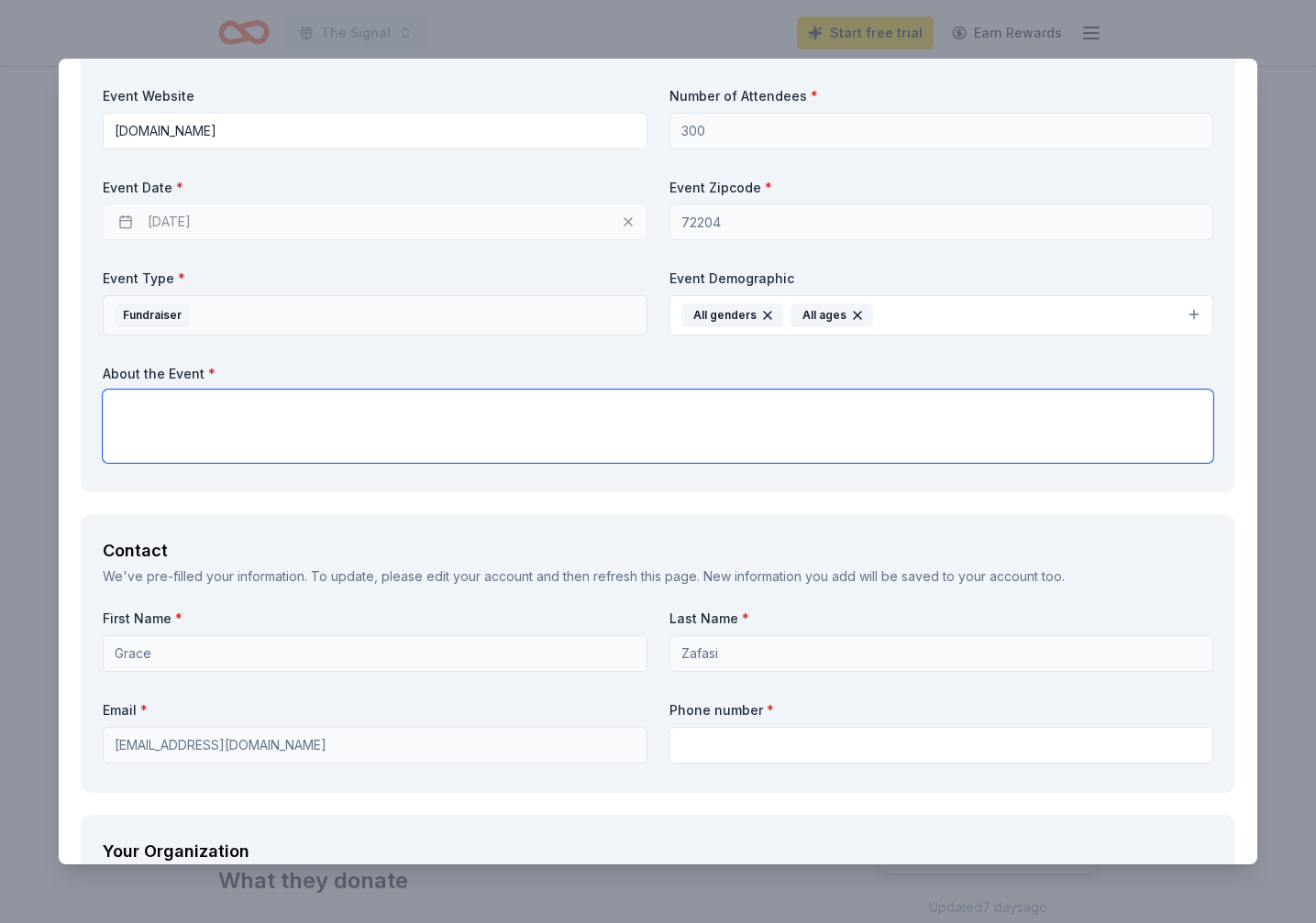
click at [274, 428] on textarea at bounding box center [658, 426] width 1110 height 73
paste textarea "The Signal 2025 is Little Rock Public Radio’s annual year-end celebration, brin…"
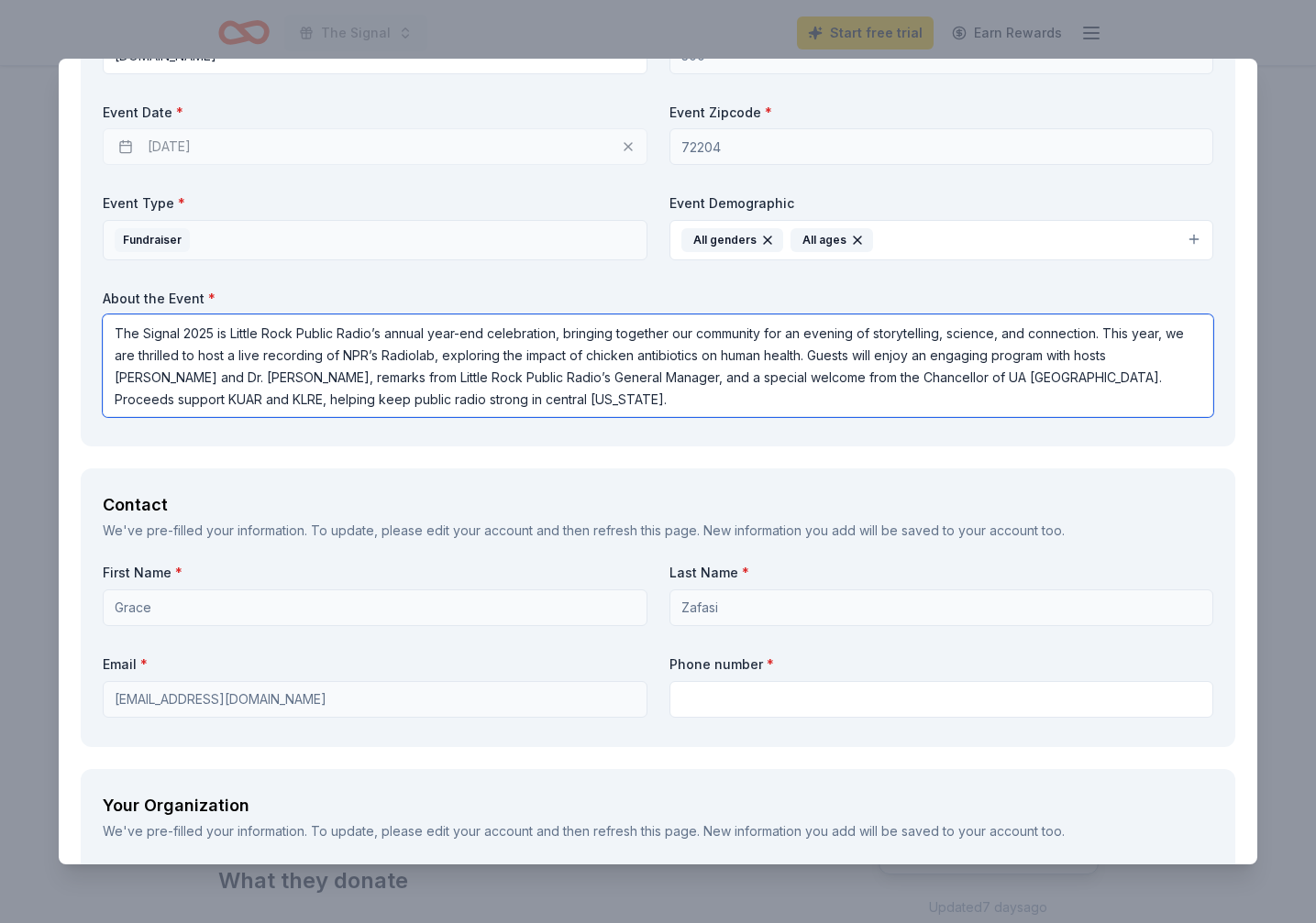
scroll to position [1100, 0]
type textarea "The Signal 2025 is Little Rock Public Radio’s annual year-end celebration, brin…"
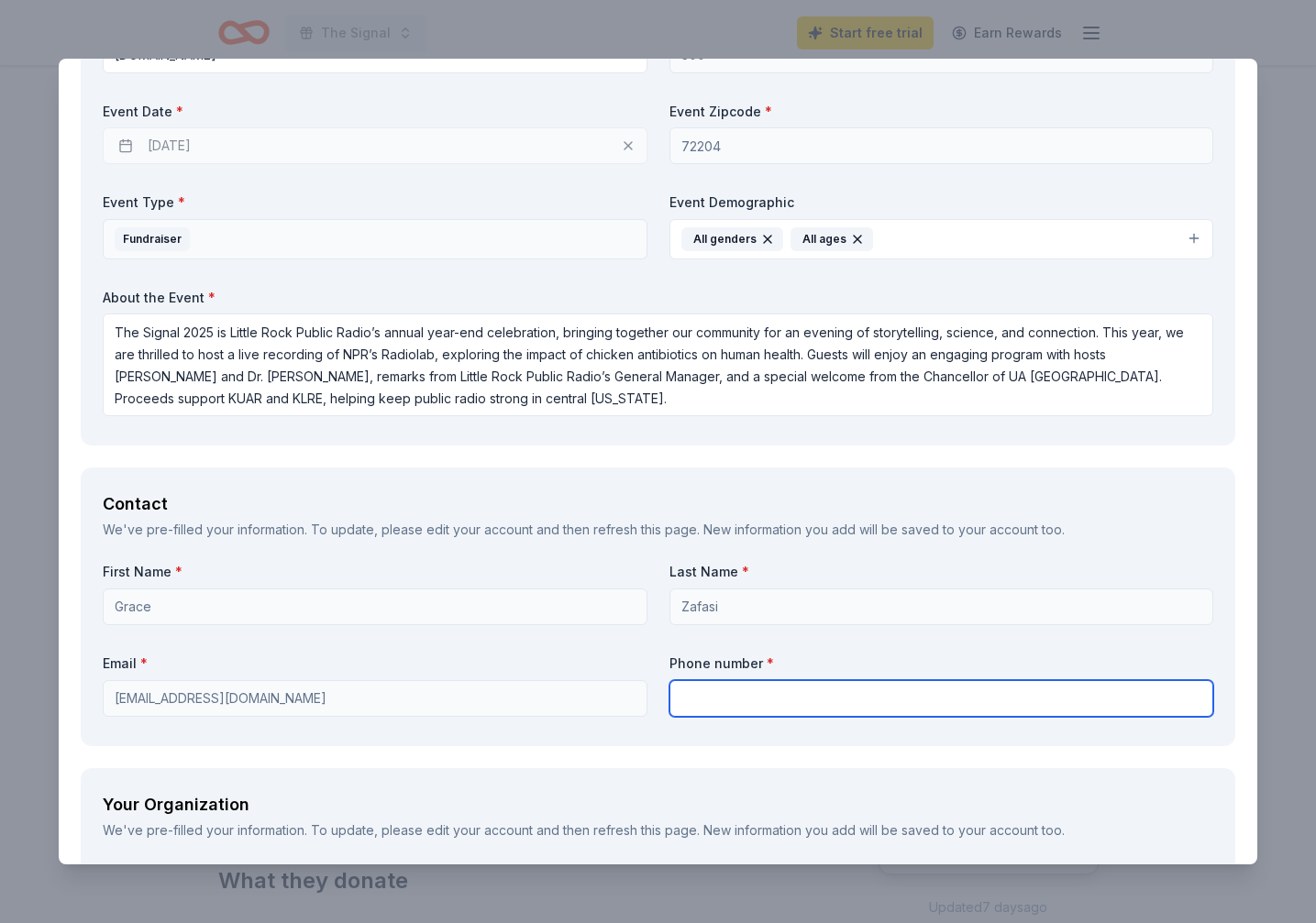
click at [714, 705] on input "text" at bounding box center [942, 698] width 545 height 37
type input "5019166400"
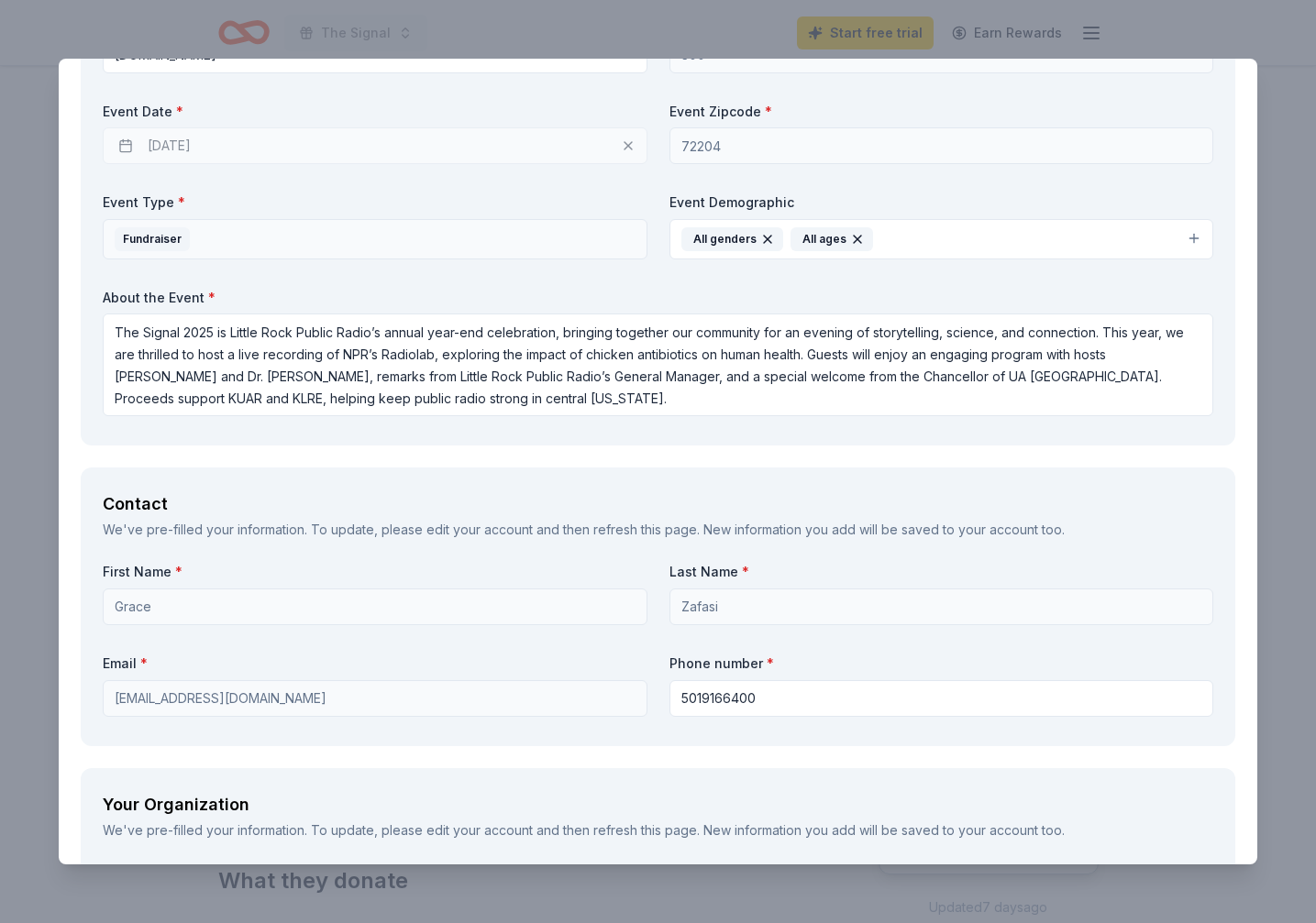
type input "Little Rock Public Radio"
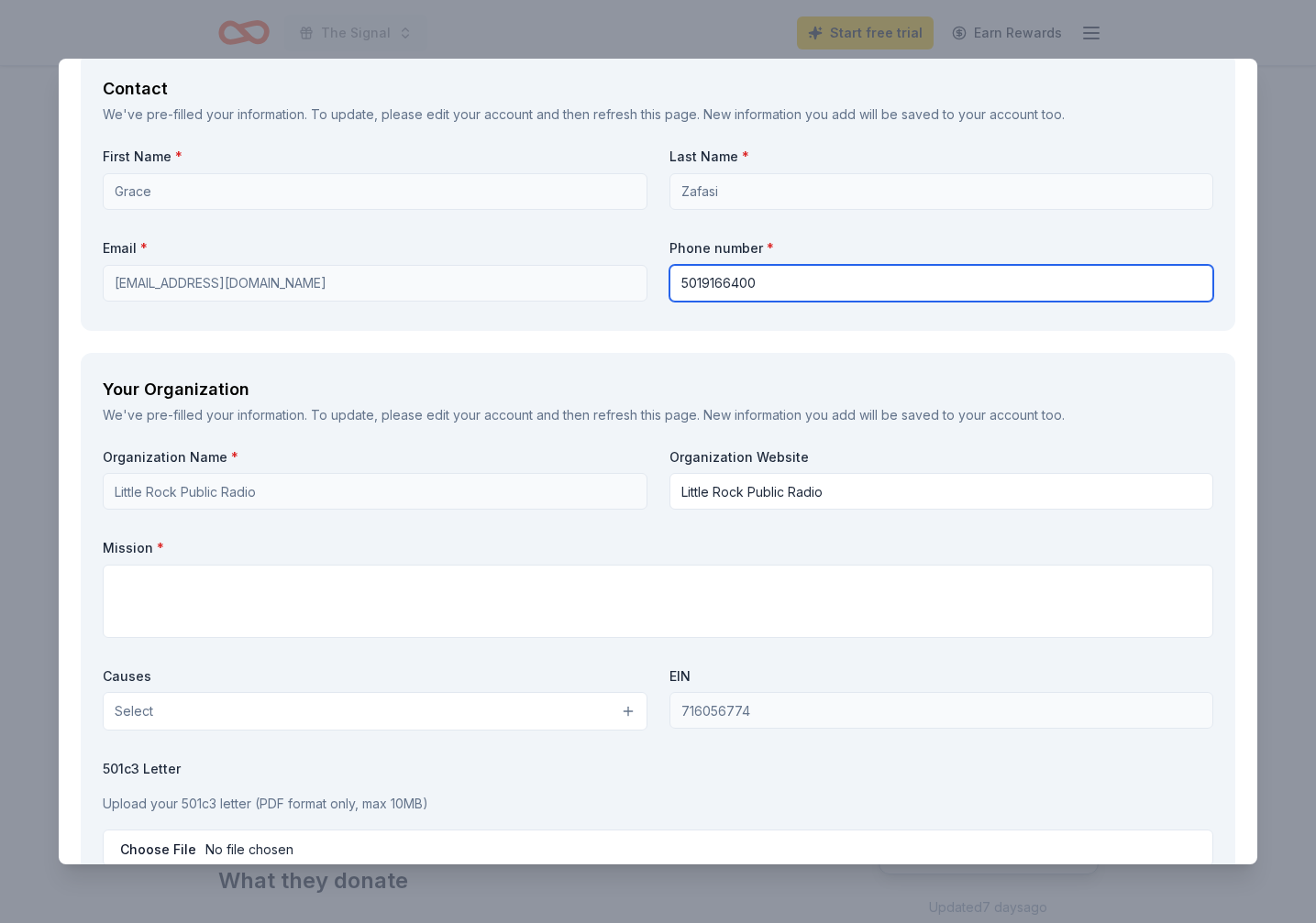
scroll to position [1540, 0]
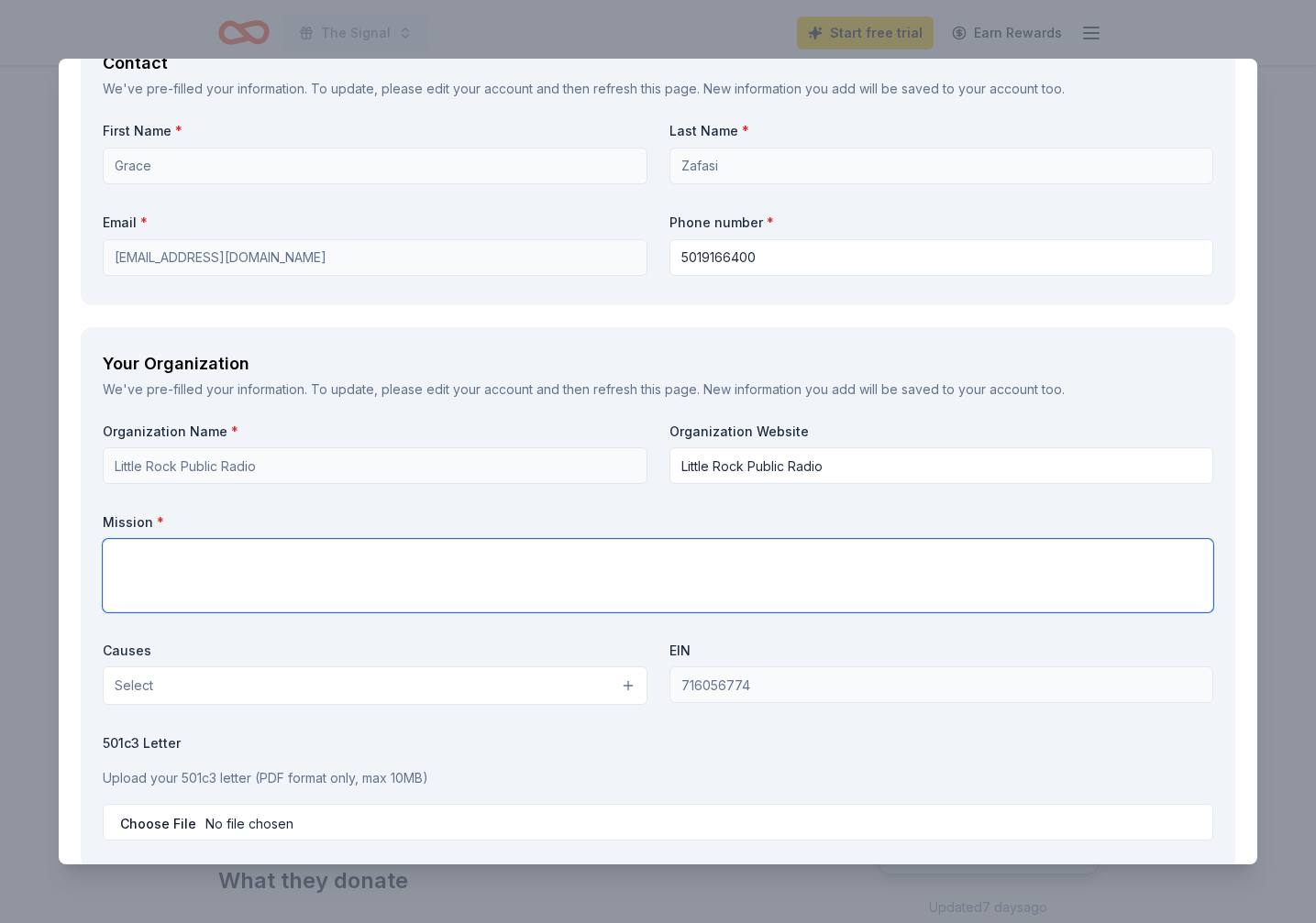
click at [481, 579] on textarea at bounding box center [658, 576] width 1110 height 73
paste textarea "The mission of Little Rock Public Radio is to deepen insight into the human exp…"
type textarea "The mission of Little Rock Public Radio is to deepen insight into the human exp…"
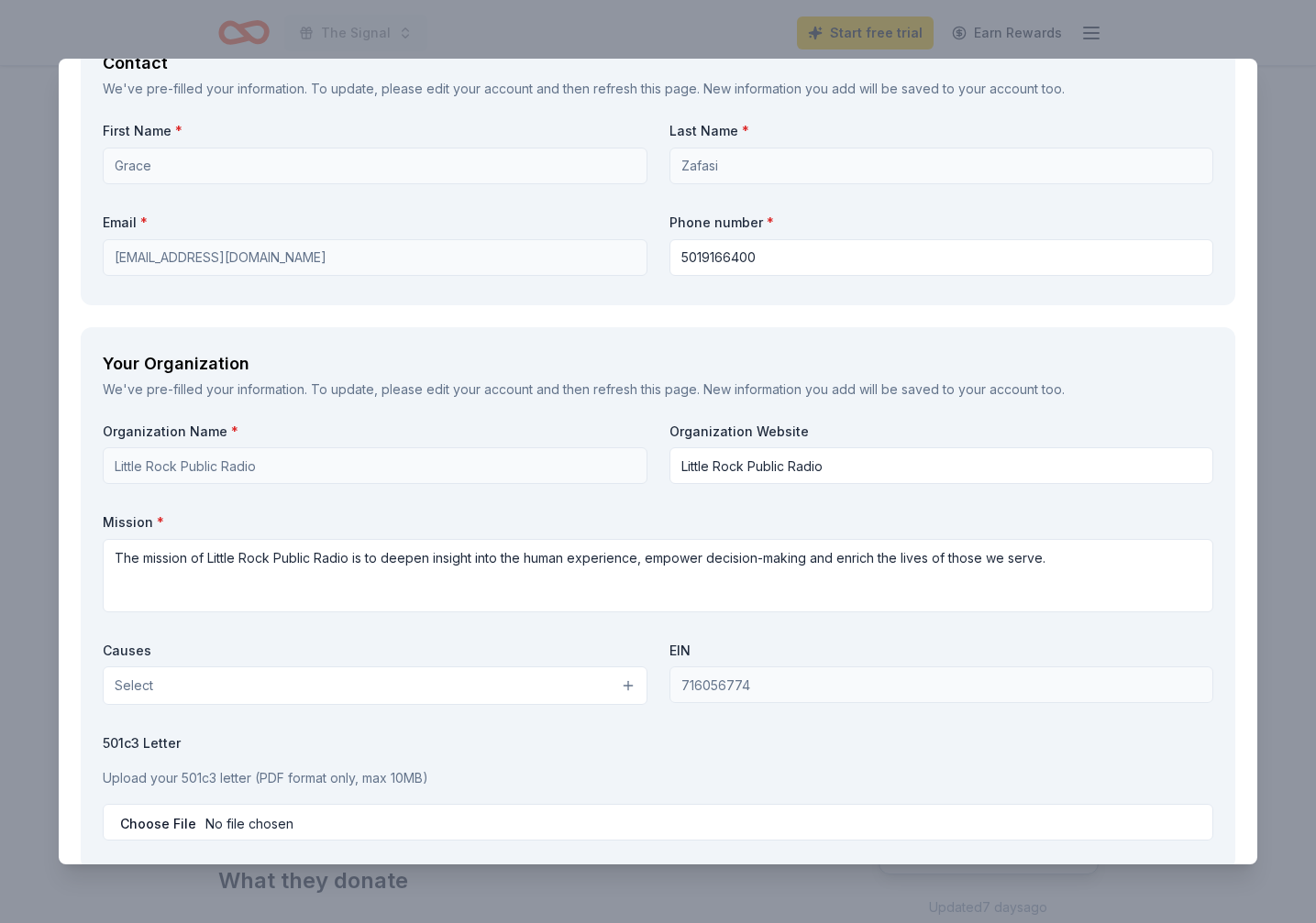
click at [438, 665] on div "Causes Select" at bounding box center [375, 673] width 545 height 64
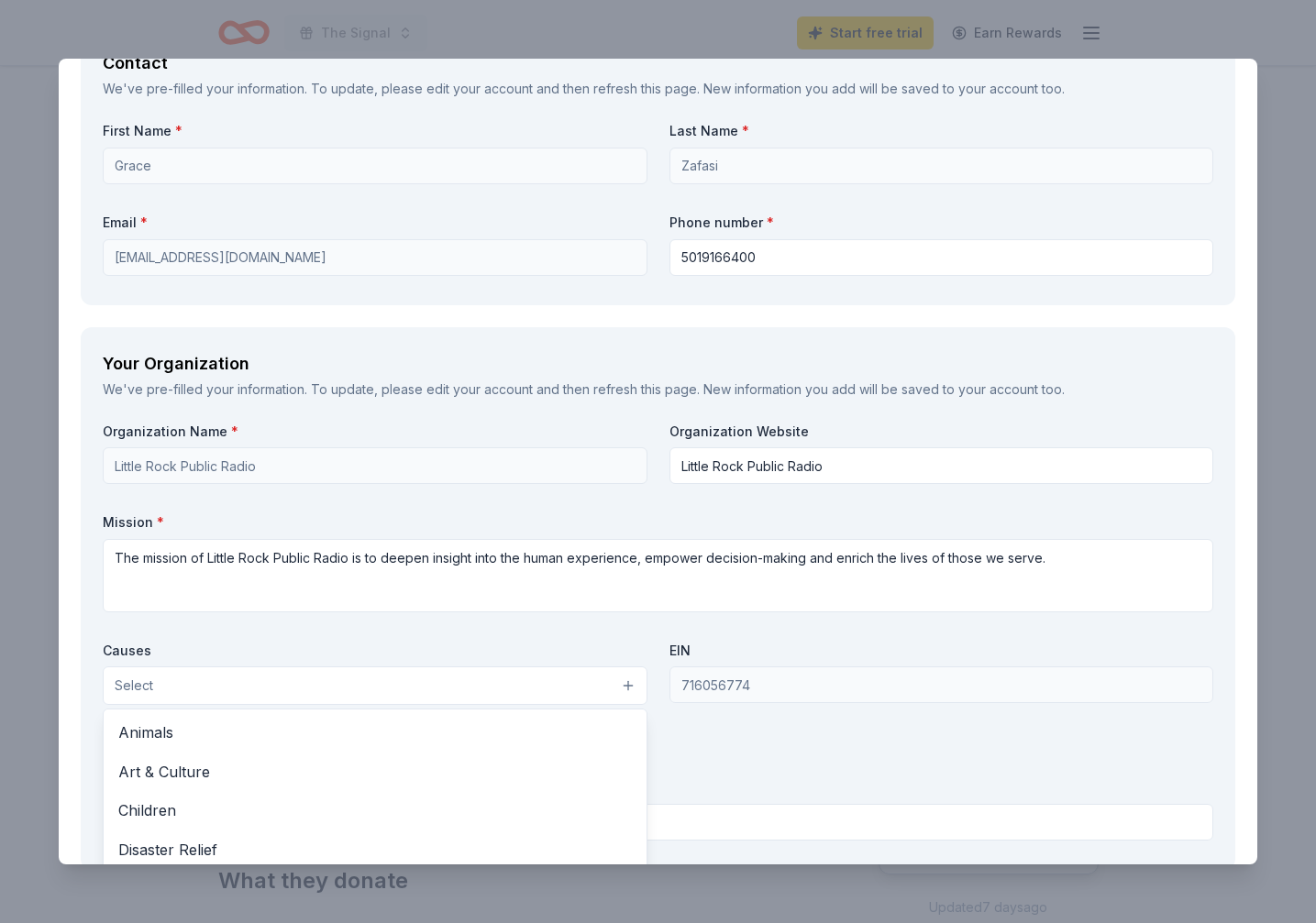
click at [444, 687] on button "Select" at bounding box center [375, 685] width 545 height 38
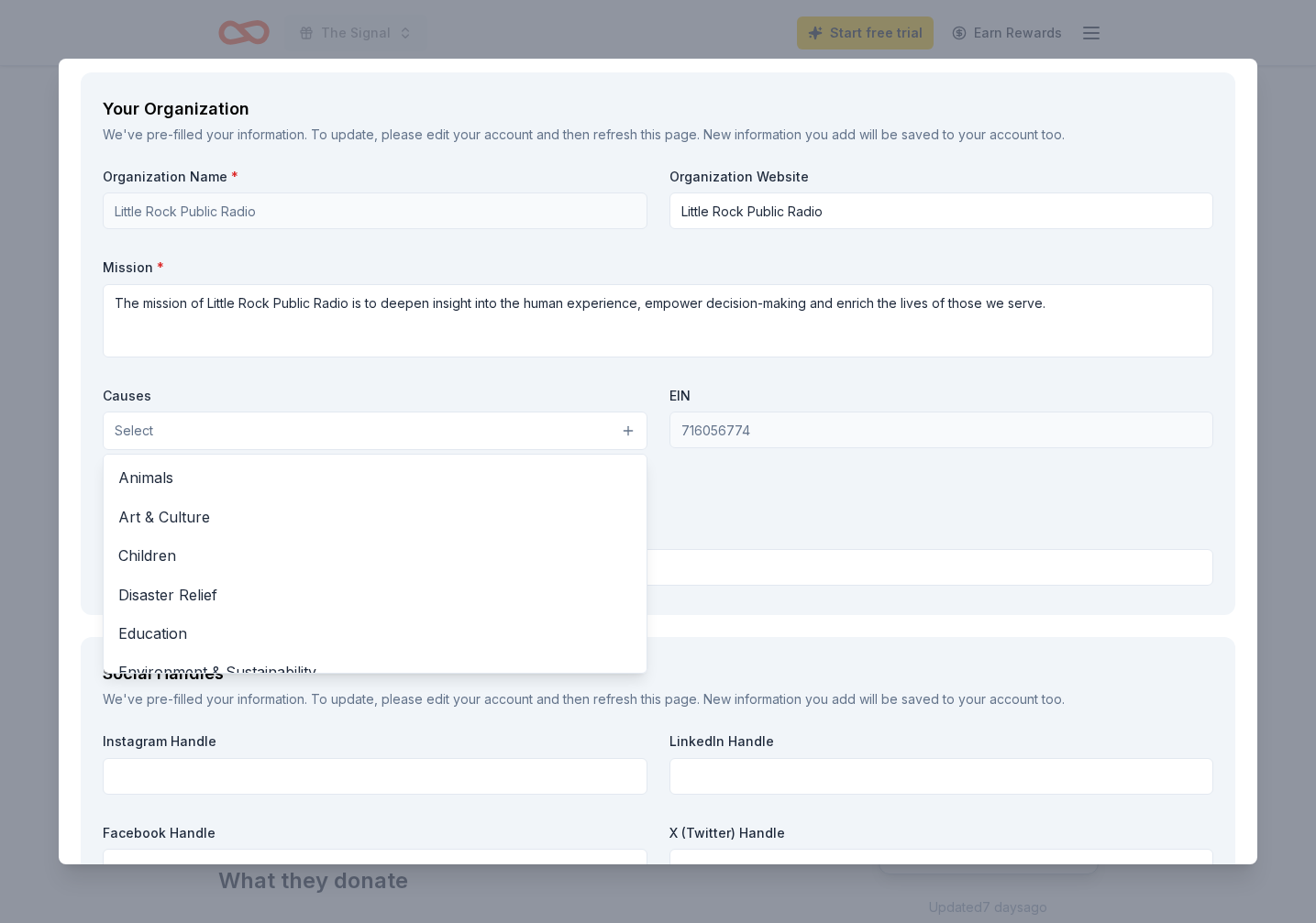
scroll to position [1806, 0]
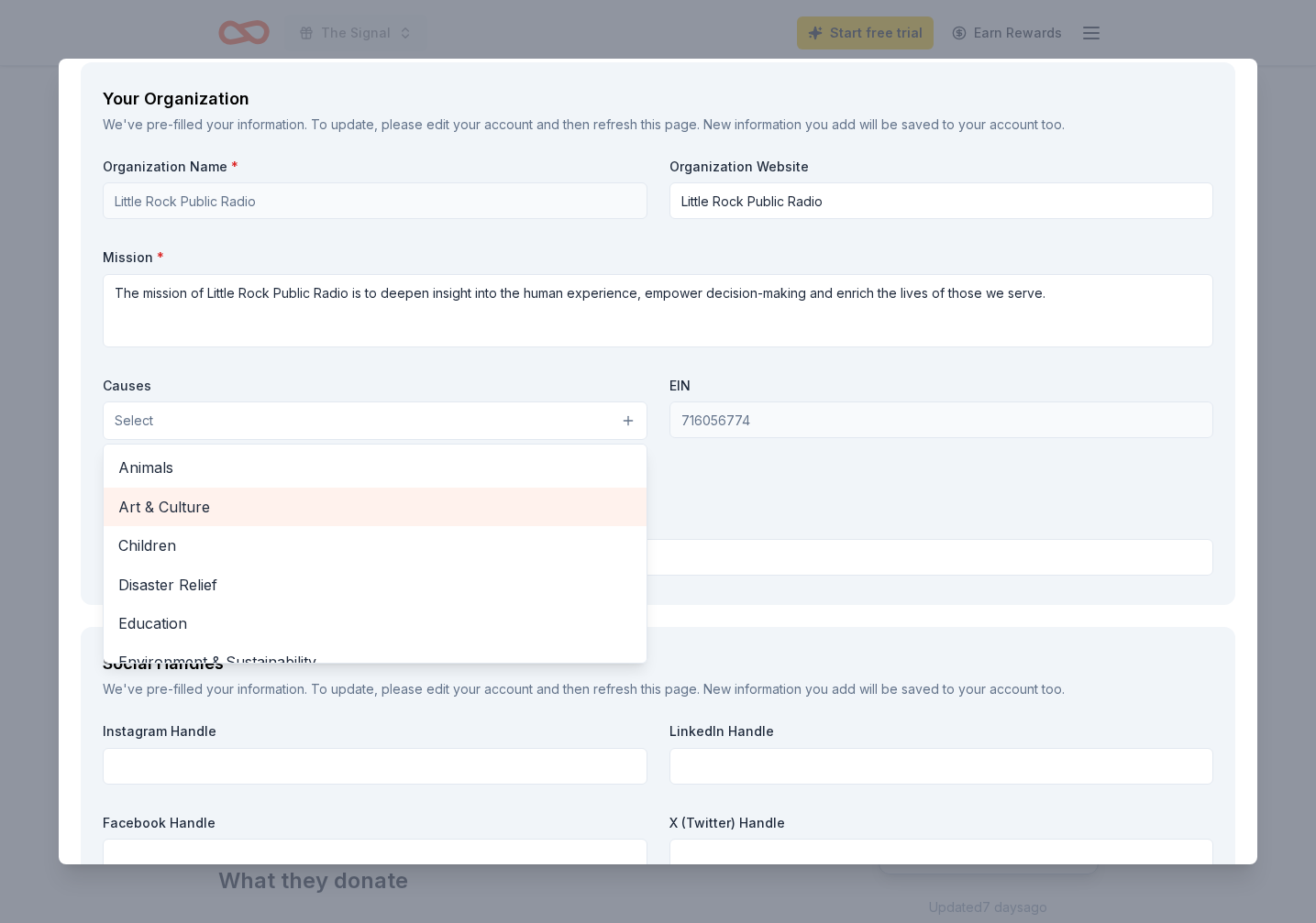
click at [214, 501] on span "Art & Culture" at bounding box center [375, 506] width 514 height 23
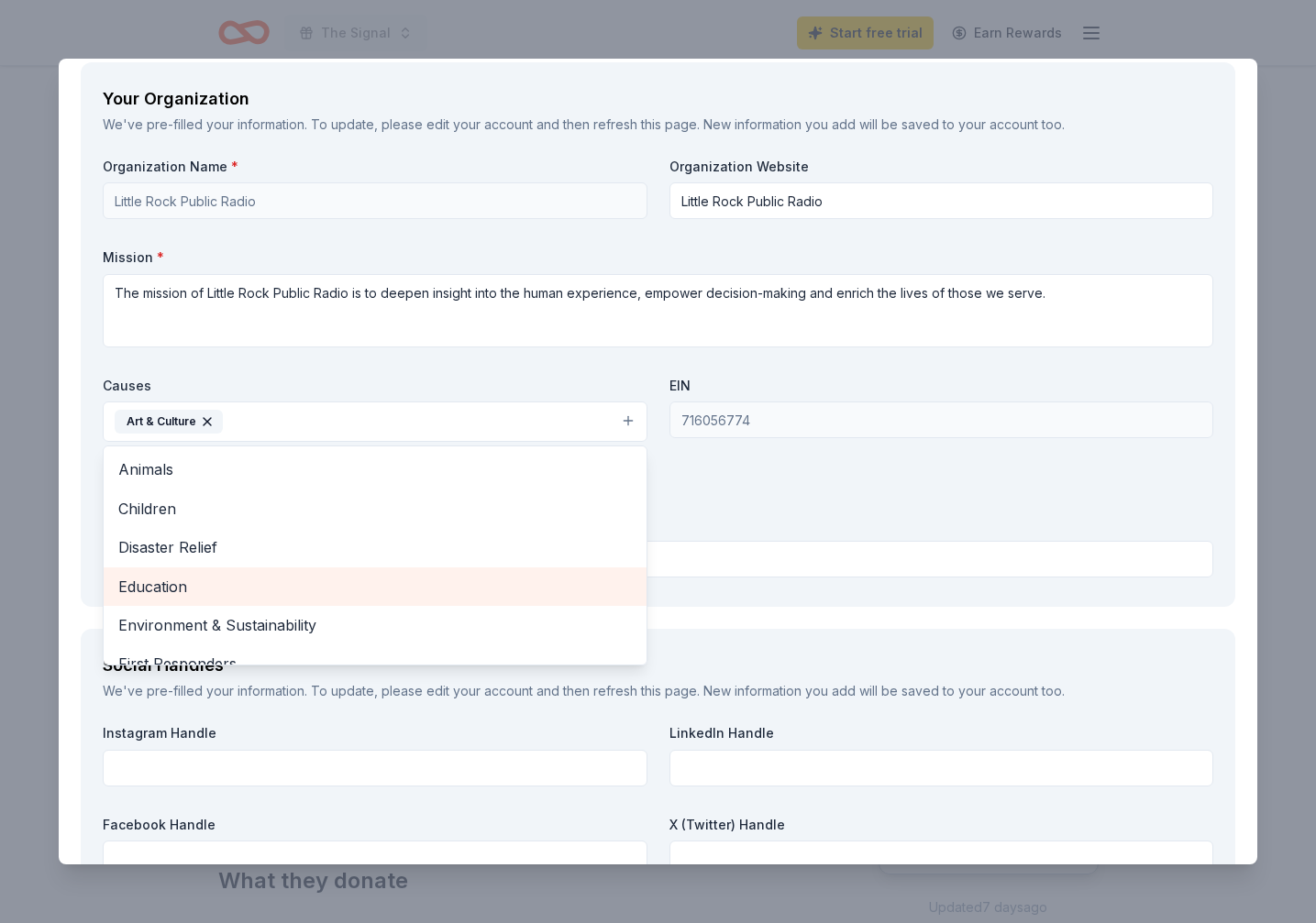
click at [237, 592] on span "Education" at bounding box center [375, 586] width 514 height 23
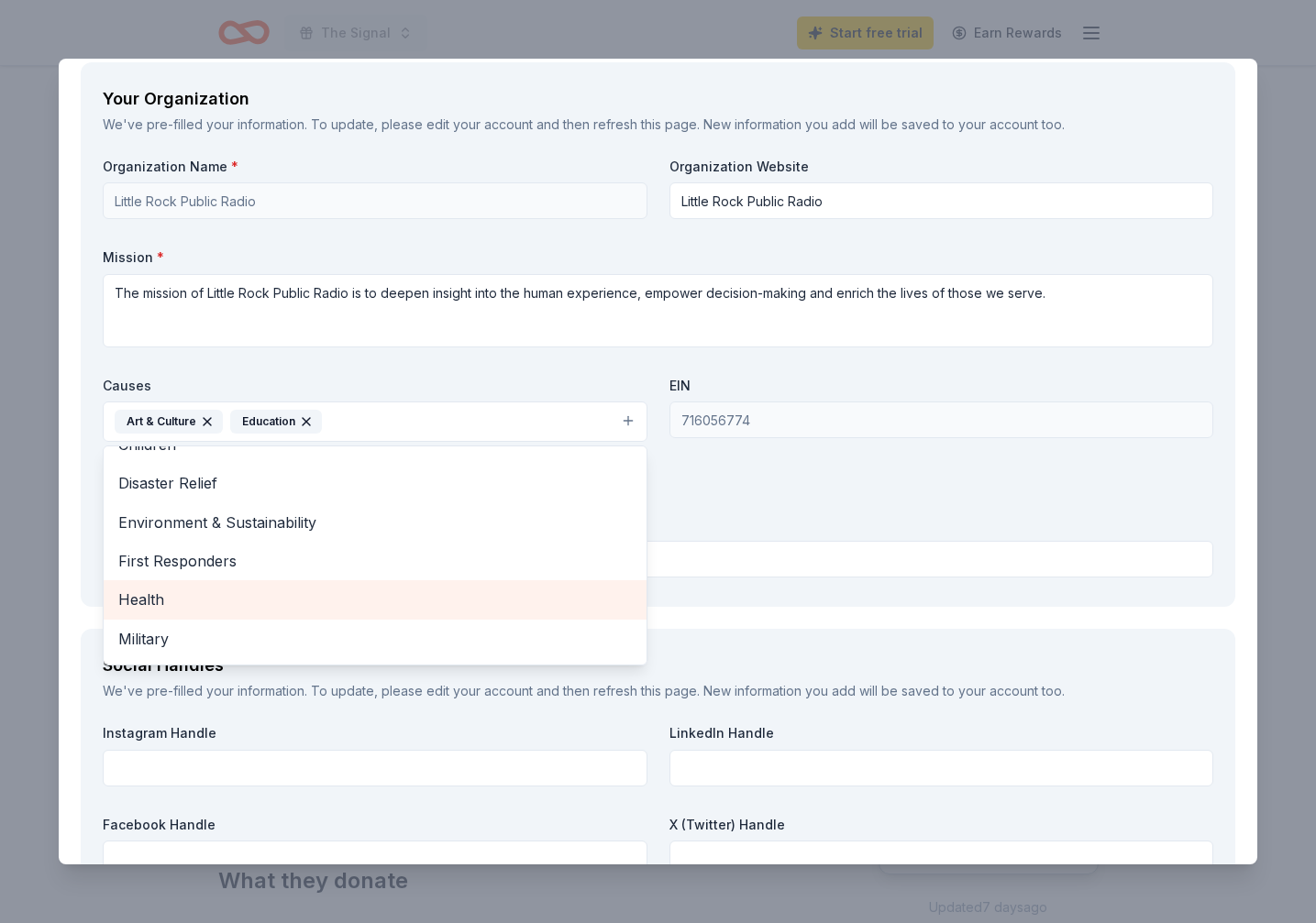
click at [237, 592] on span "Health" at bounding box center [375, 599] width 514 height 23
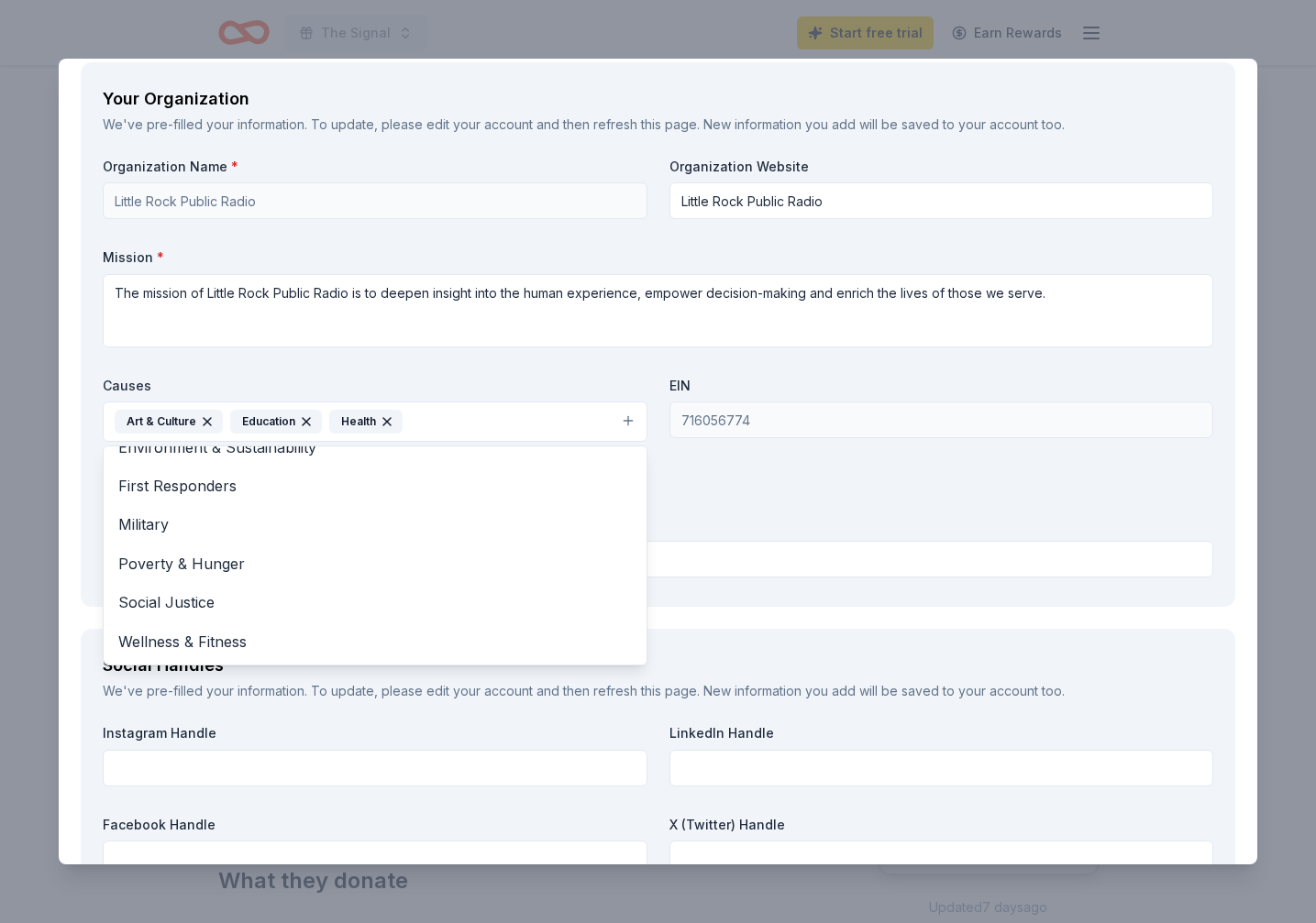
click at [786, 418] on div "Organization Name * Little Rock Public Radio Organization Website Little Rock P…" at bounding box center [658, 371] width 1110 height 427
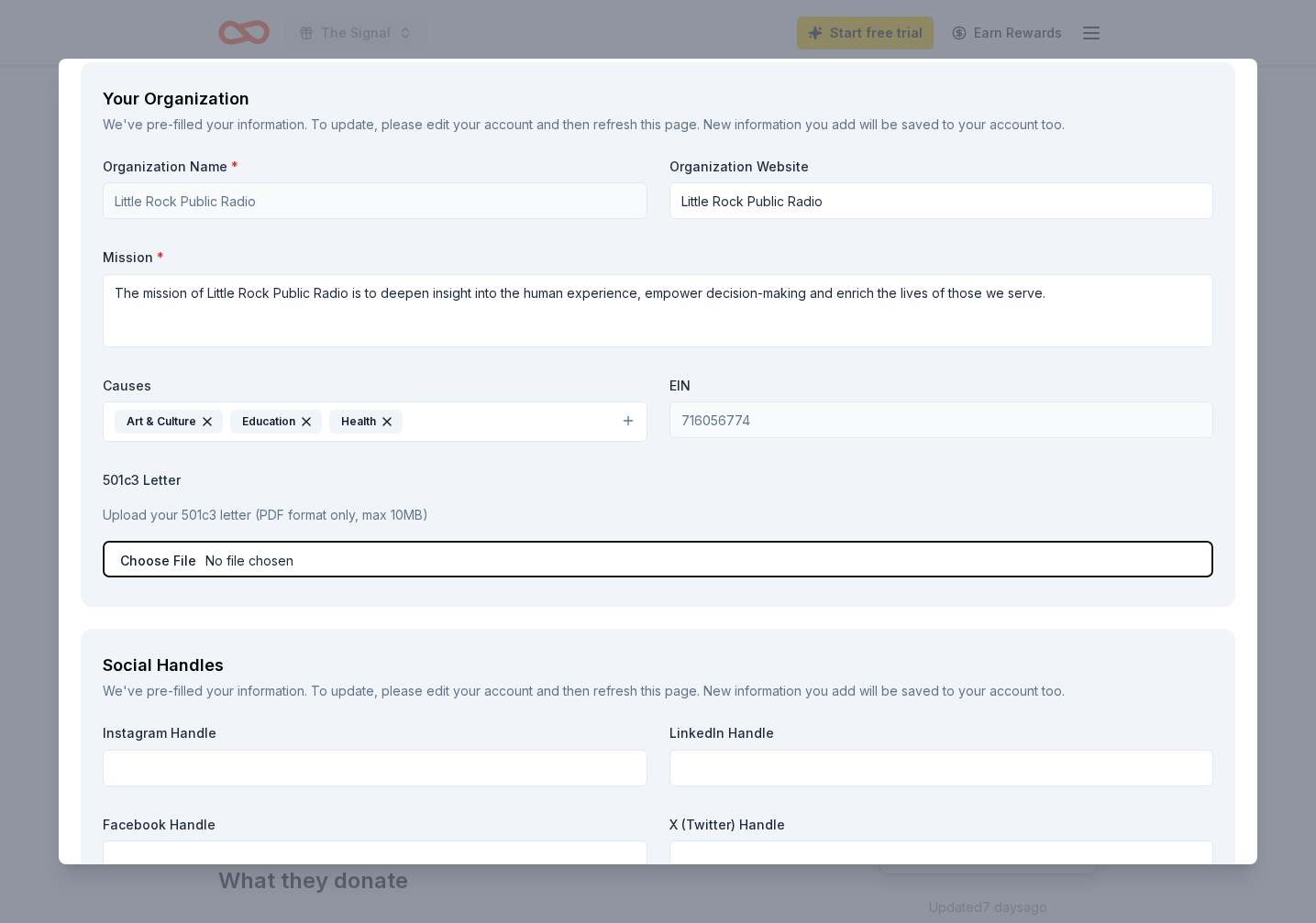
click at [289, 551] on input "file" at bounding box center [658, 559] width 1110 height 37
type input "C:\fakepath\501C3 Exemption Status Letter - 2012 (2).pdf"
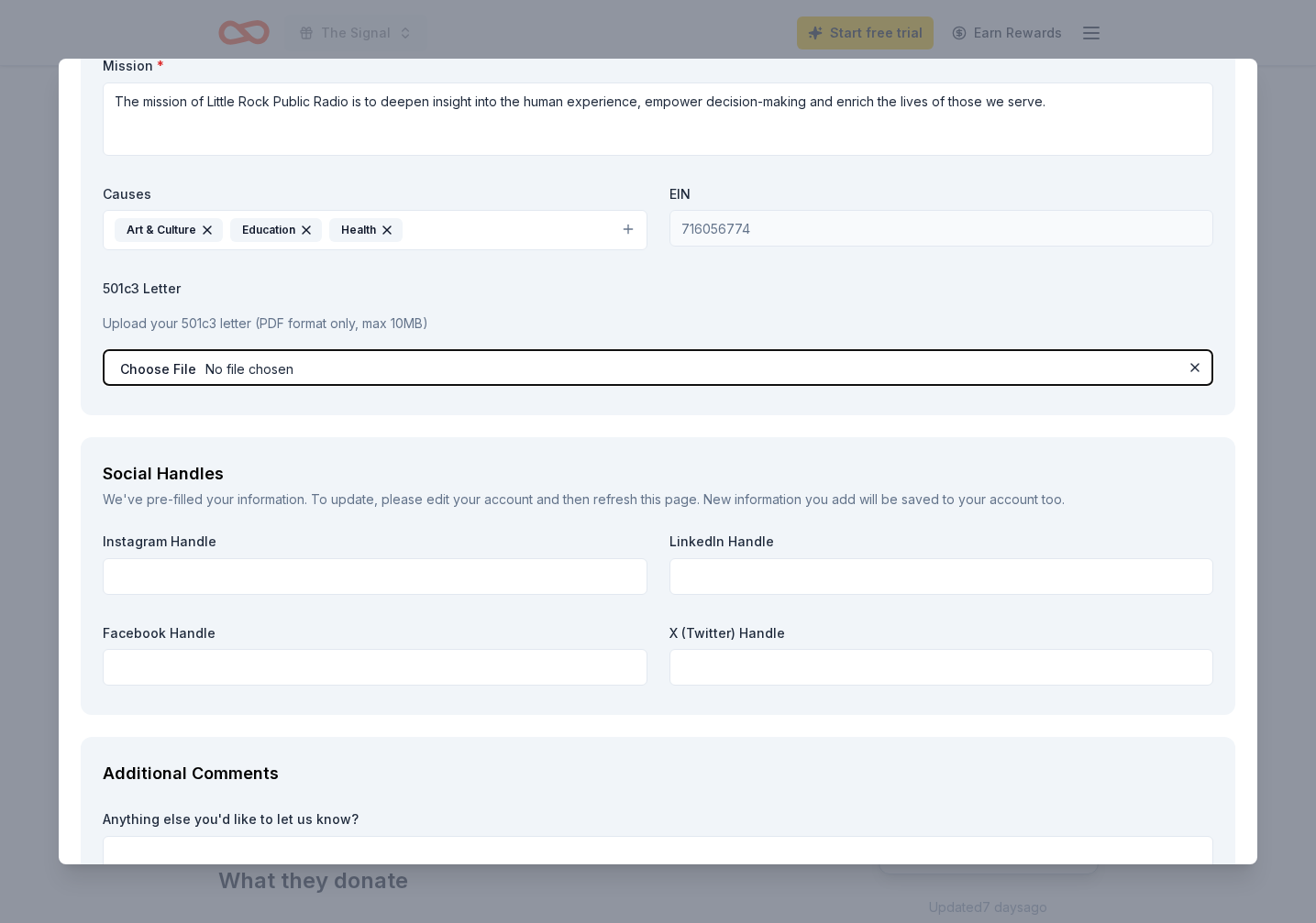
scroll to position [2000, 0]
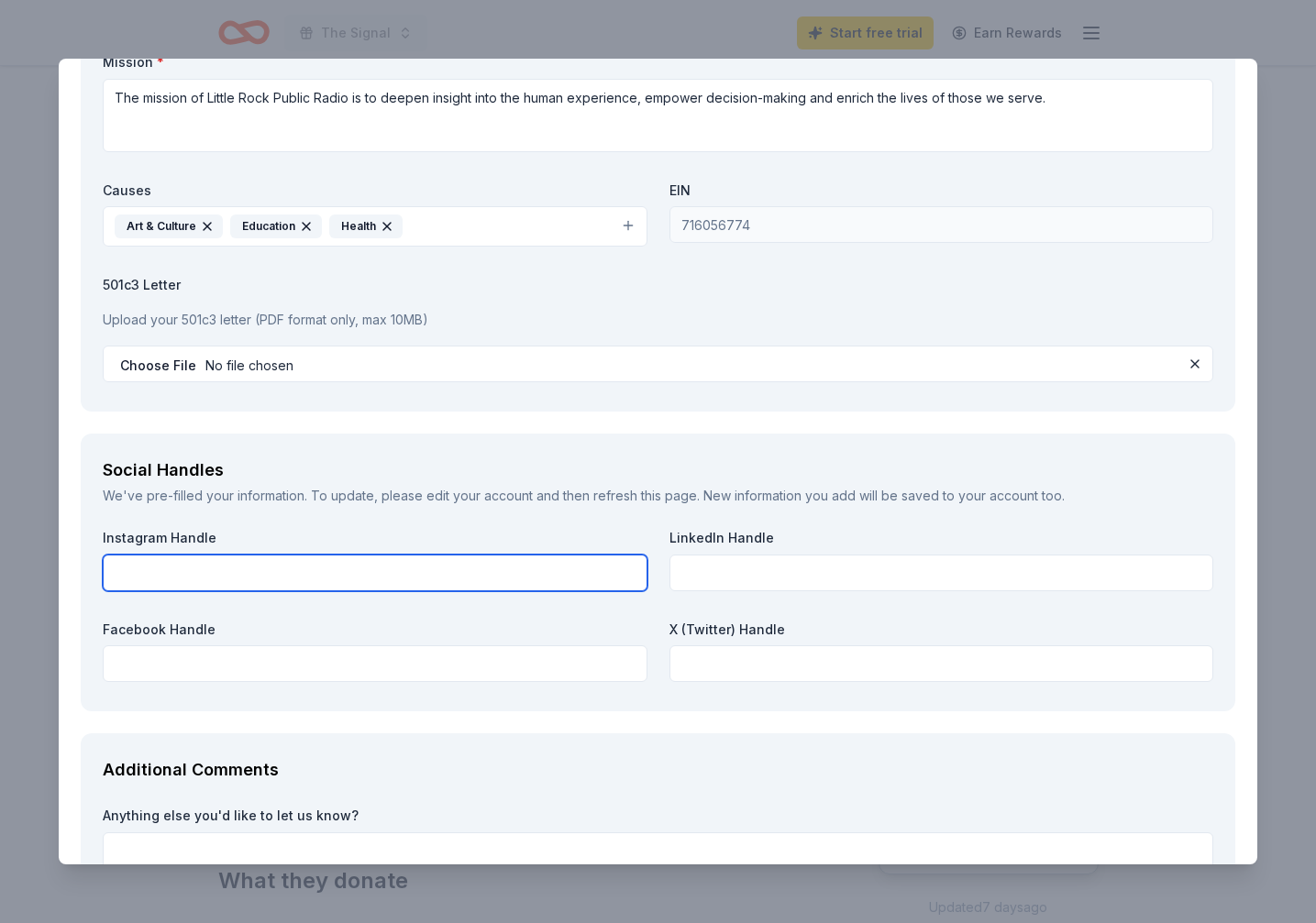
click at [353, 575] on input "text" at bounding box center [375, 573] width 545 height 37
type input "@littlerockpublicradio"
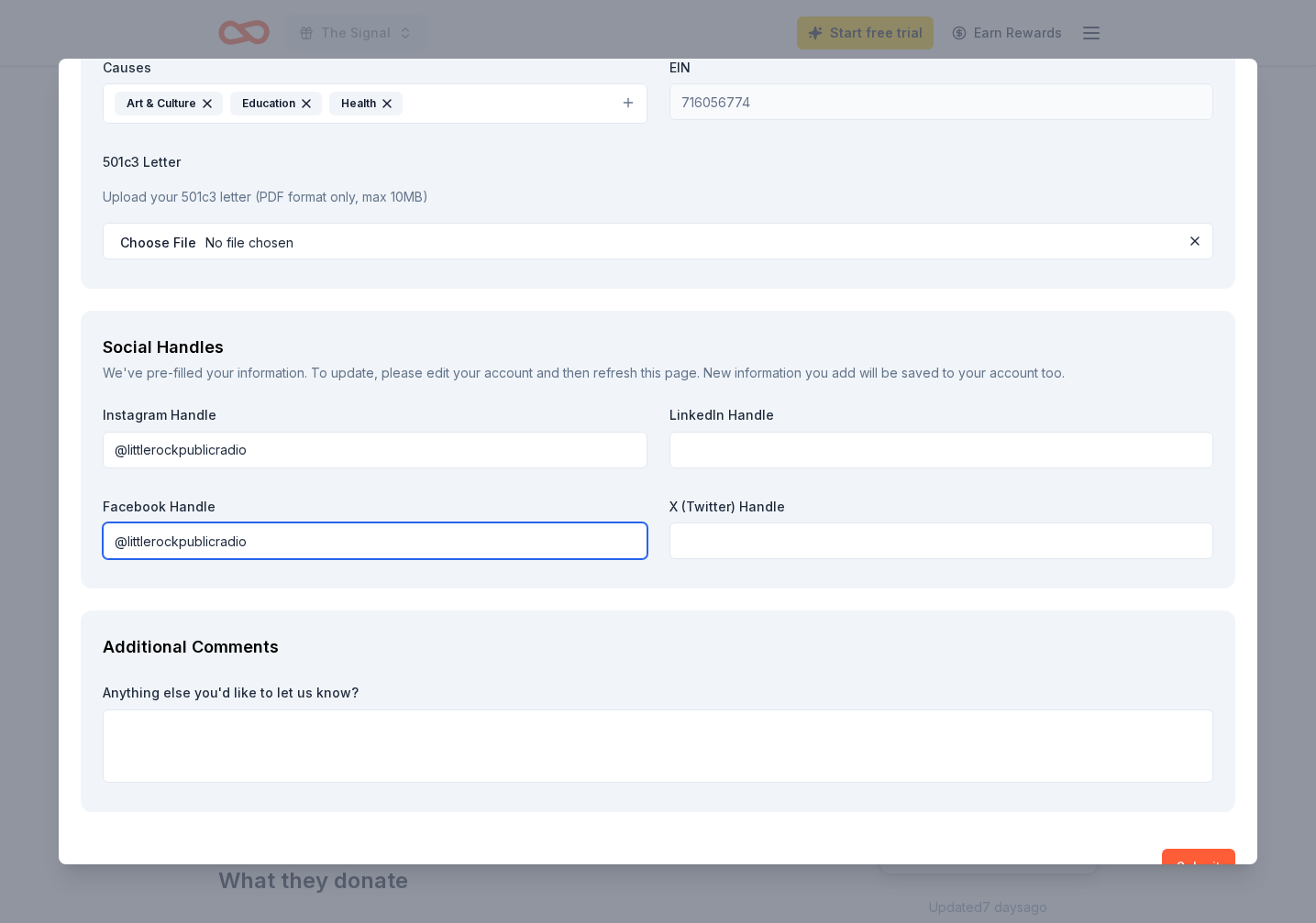
scroll to position [2166, 0]
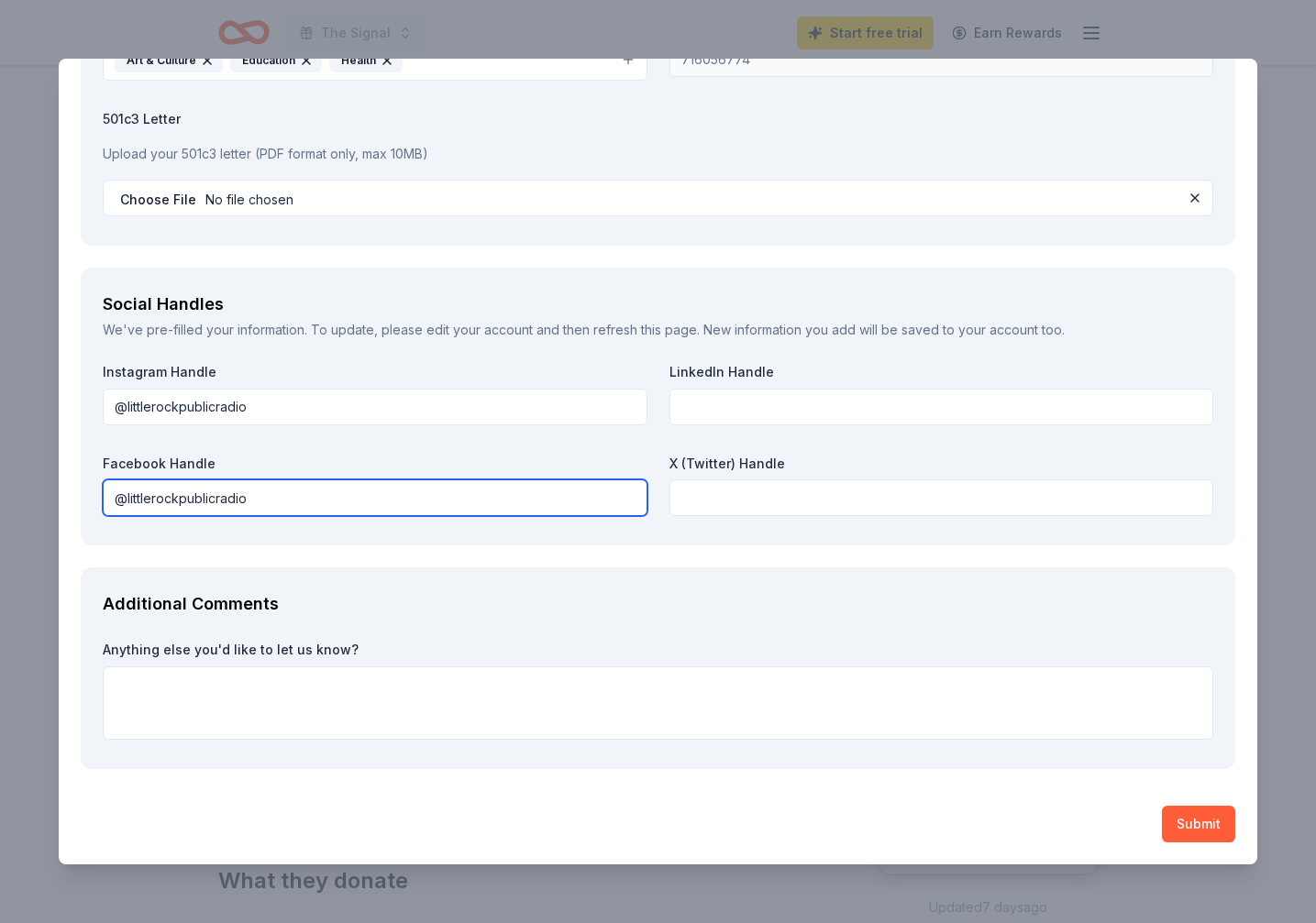
type input "@littlerockpublicradio"
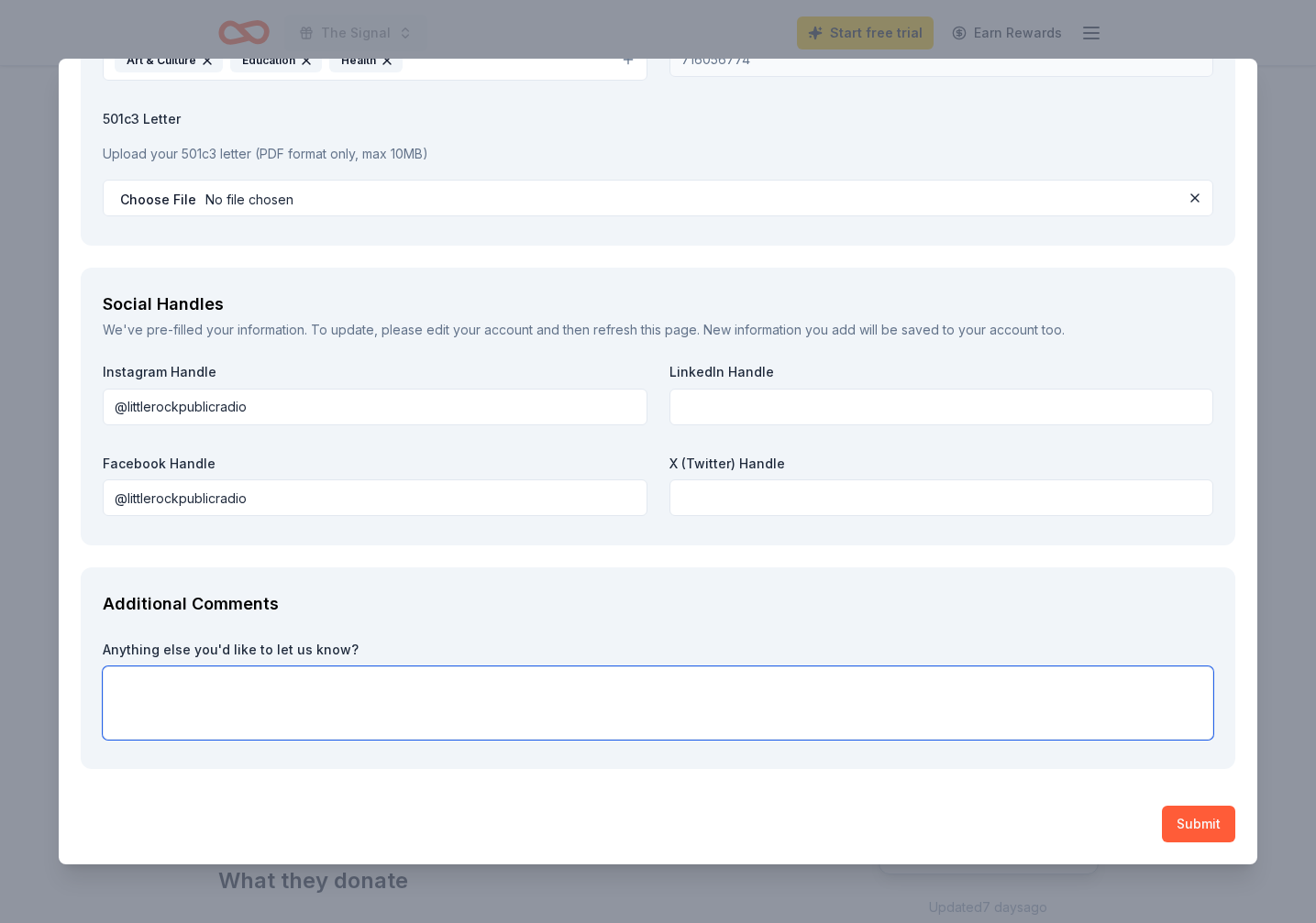
click at [253, 731] on textarea at bounding box center [658, 703] width 1110 height 73
paste textarea "Lore ipsumd sitamet cons adip el sedd ei Tem Incidi 9017, Utlabo Etdo Magnaa En…"
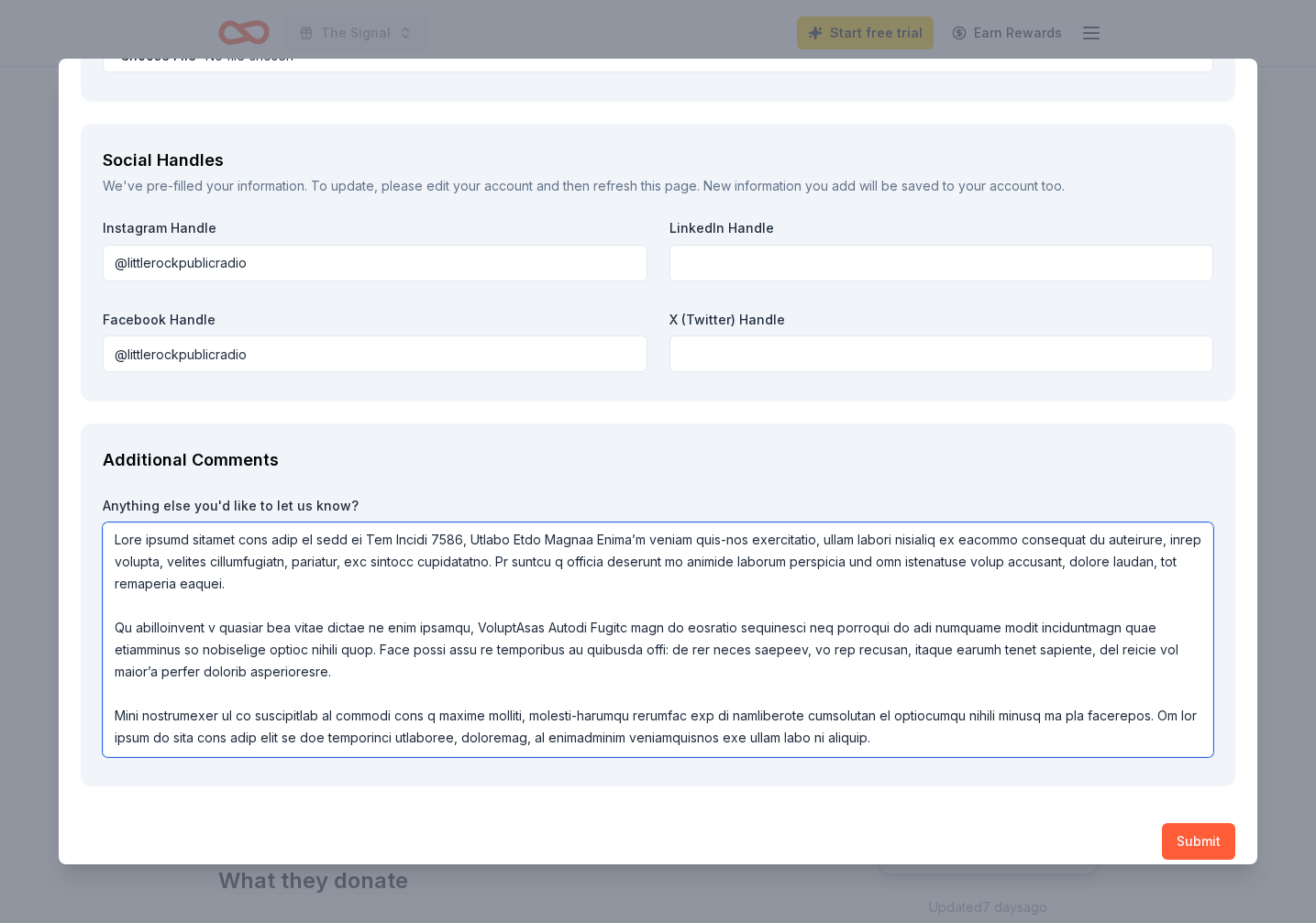
scroll to position [2328, 0]
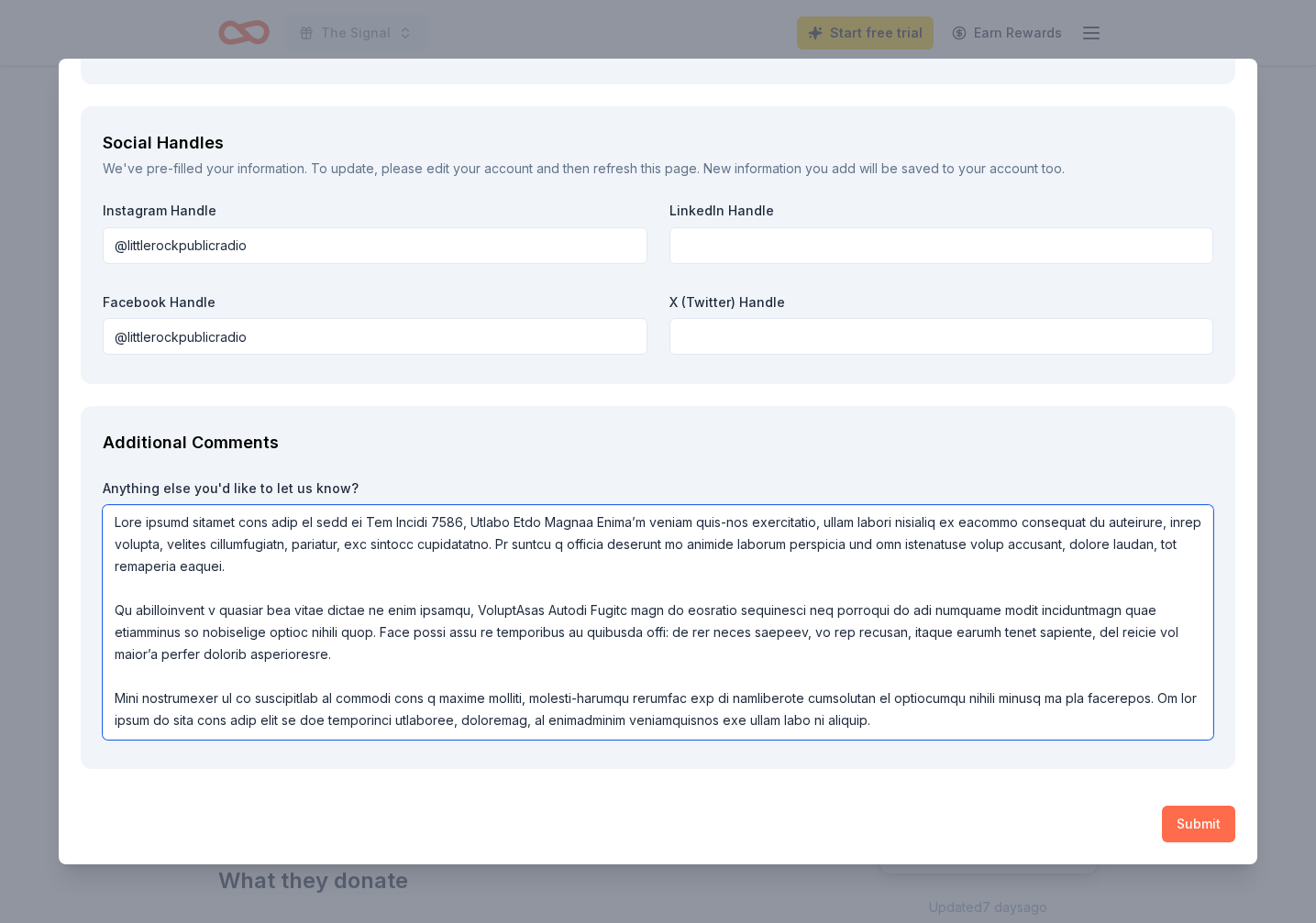
type textarea "Lore ipsumd sitamet cons adip el sedd ei Tem Incidi 9017, Utlabo Etdo Magnaa En…"
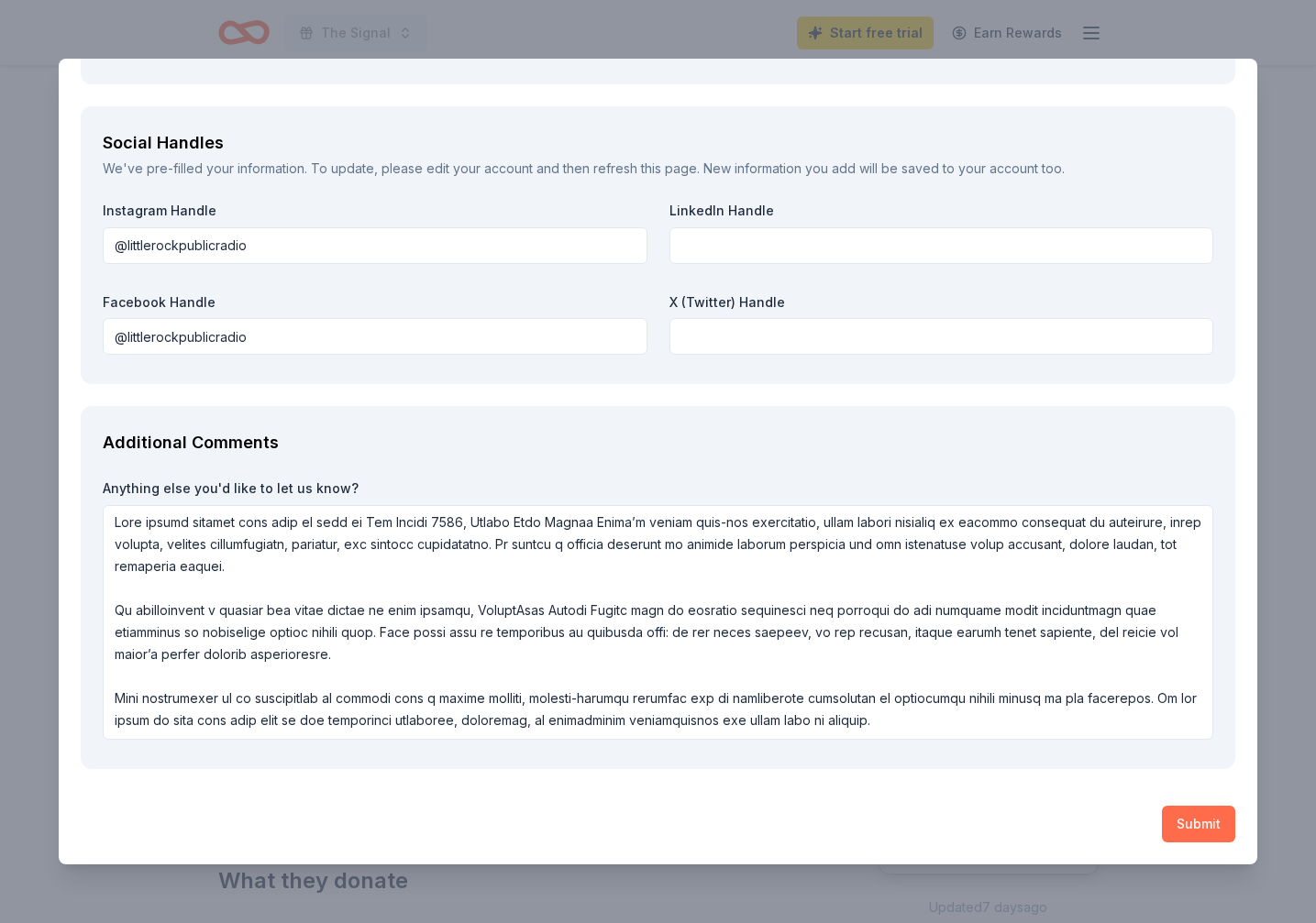
click at [1193, 828] on button "Submit" at bounding box center [1199, 823] width 73 height 37
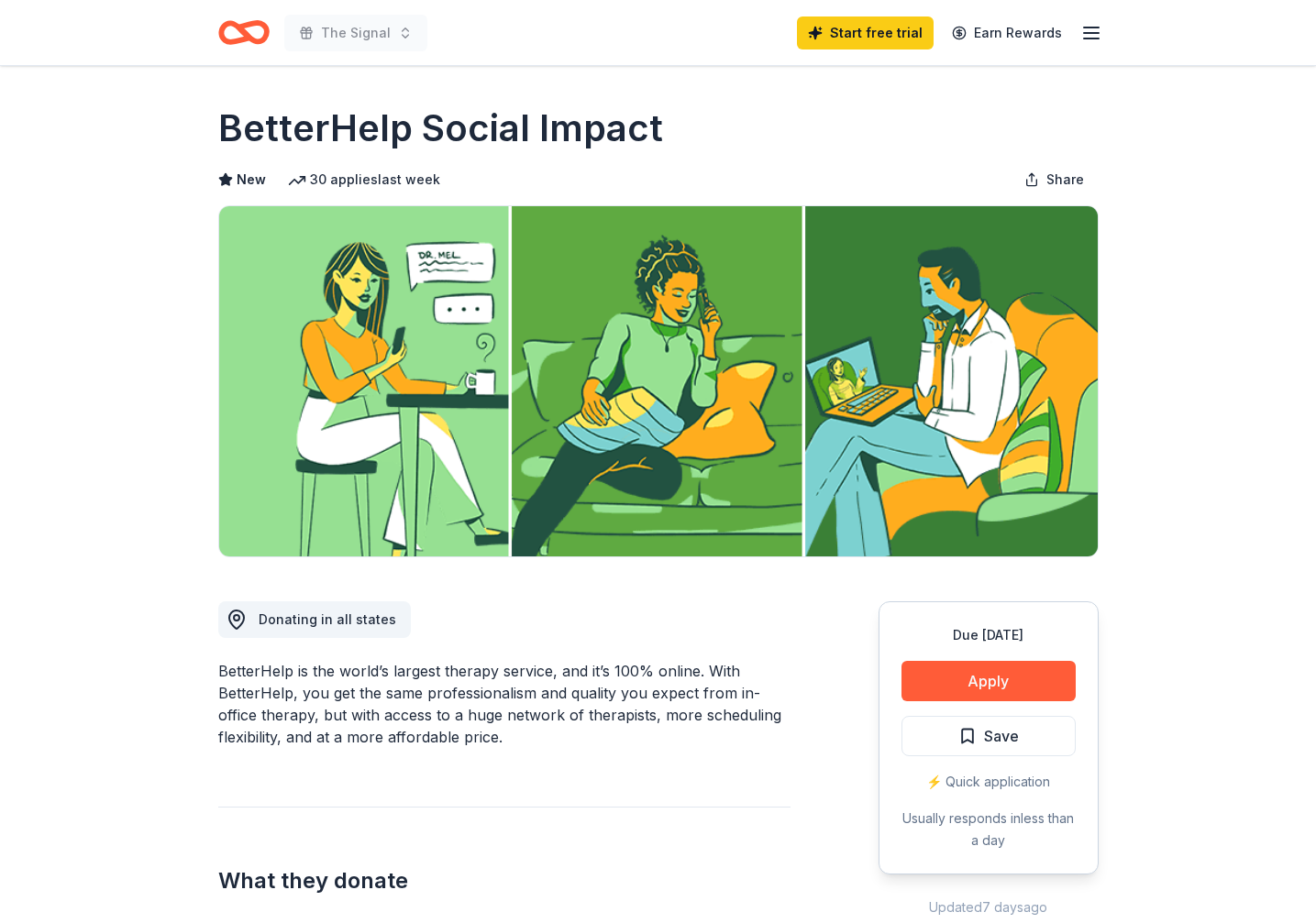
click at [242, 34] on icon "Home" at bounding box center [252, 32] width 28 height 19
